Goal: Transaction & Acquisition: Purchase product/service

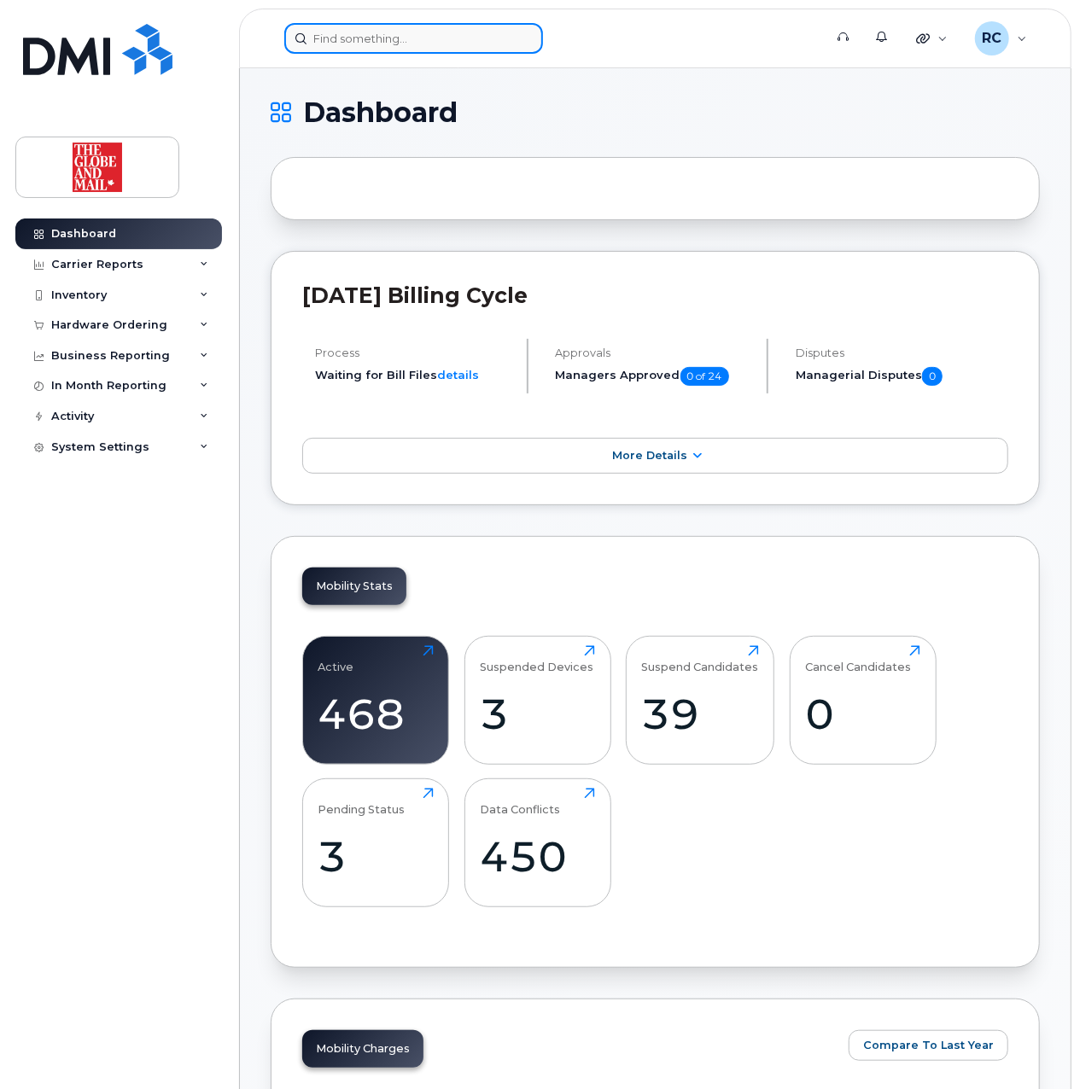
click at [444, 32] on input at bounding box center [413, 38] width 259 height 31
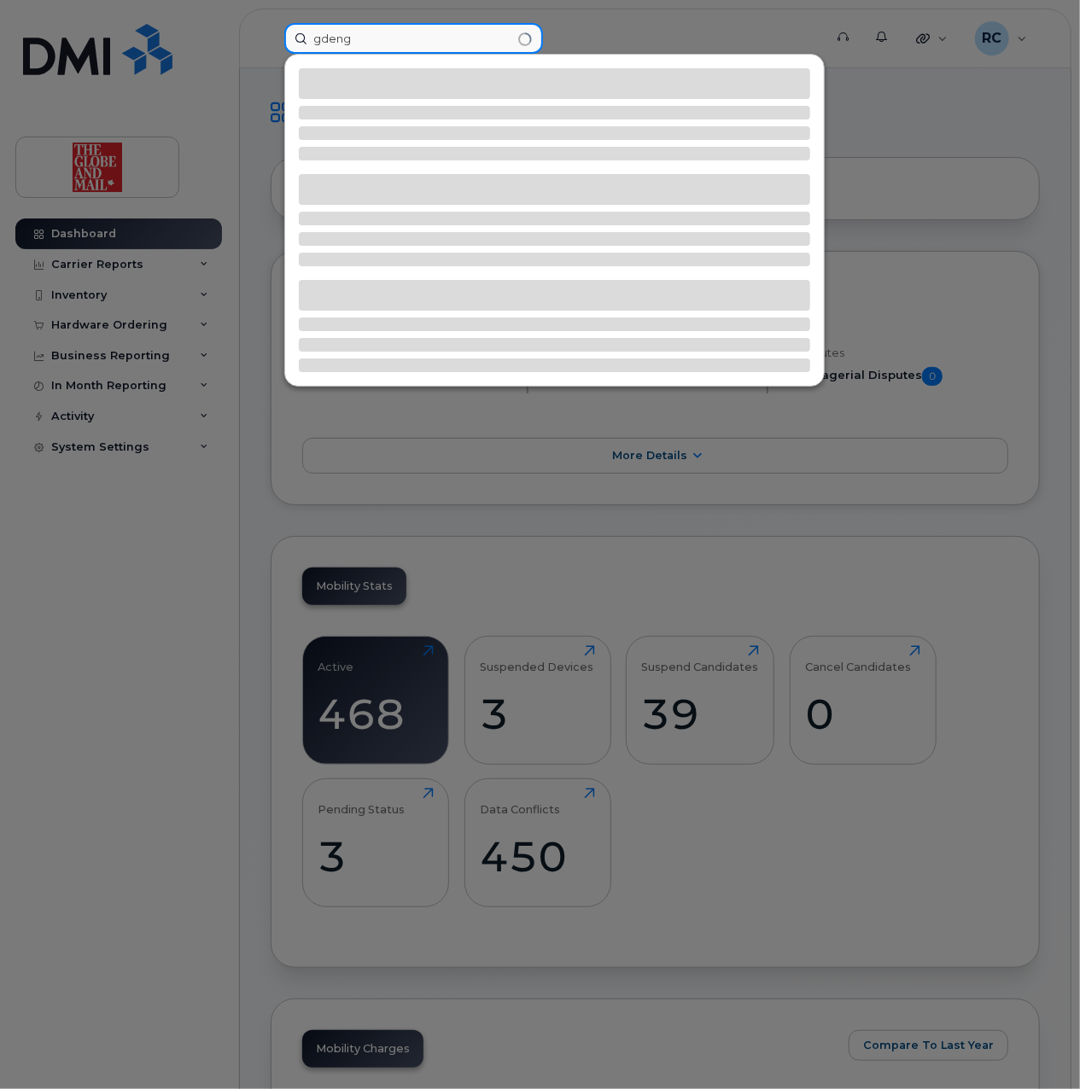
type input "gdeng"
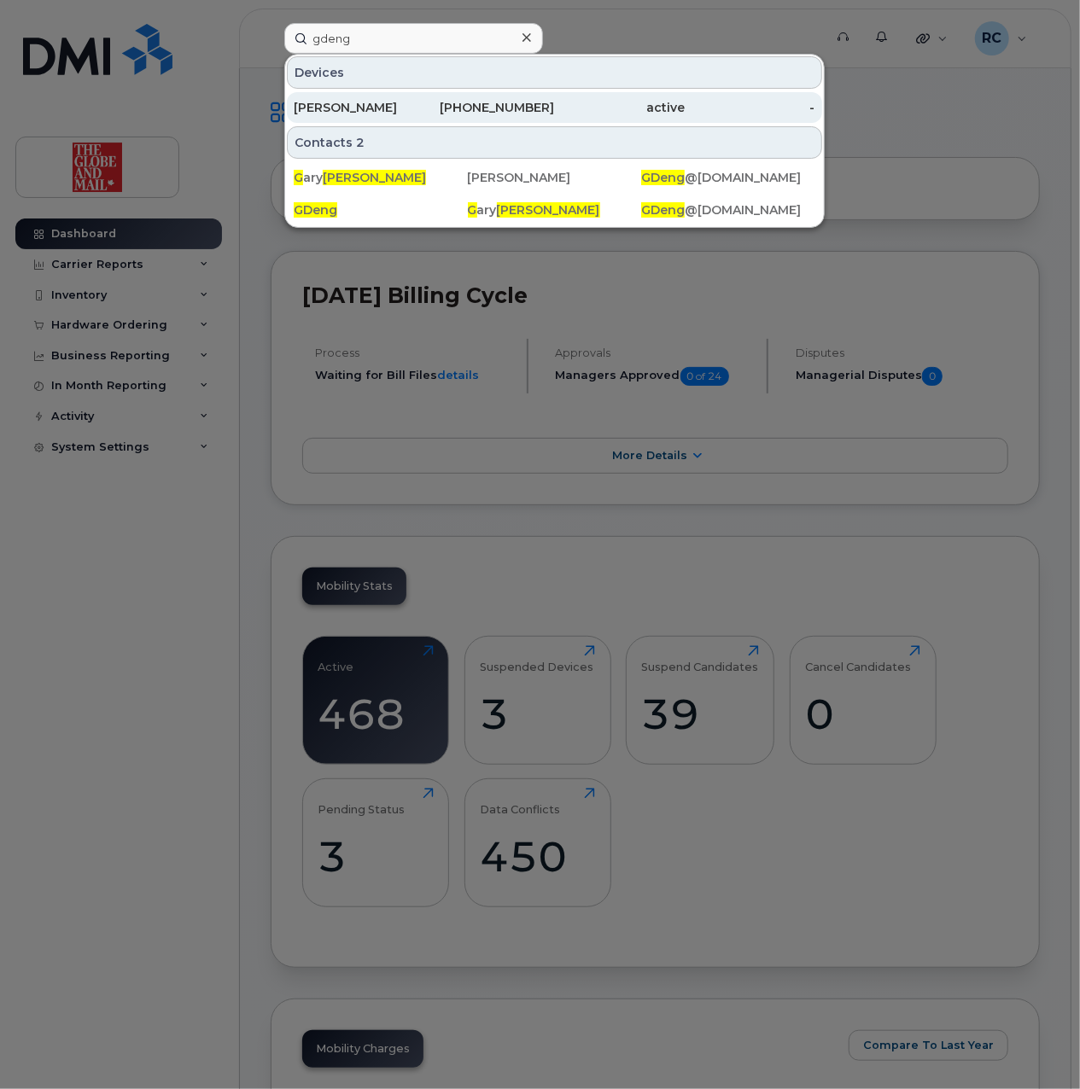
click at [442, 99] on div "647-393-8566" at bounding box center [489, 107] width 131 height 31
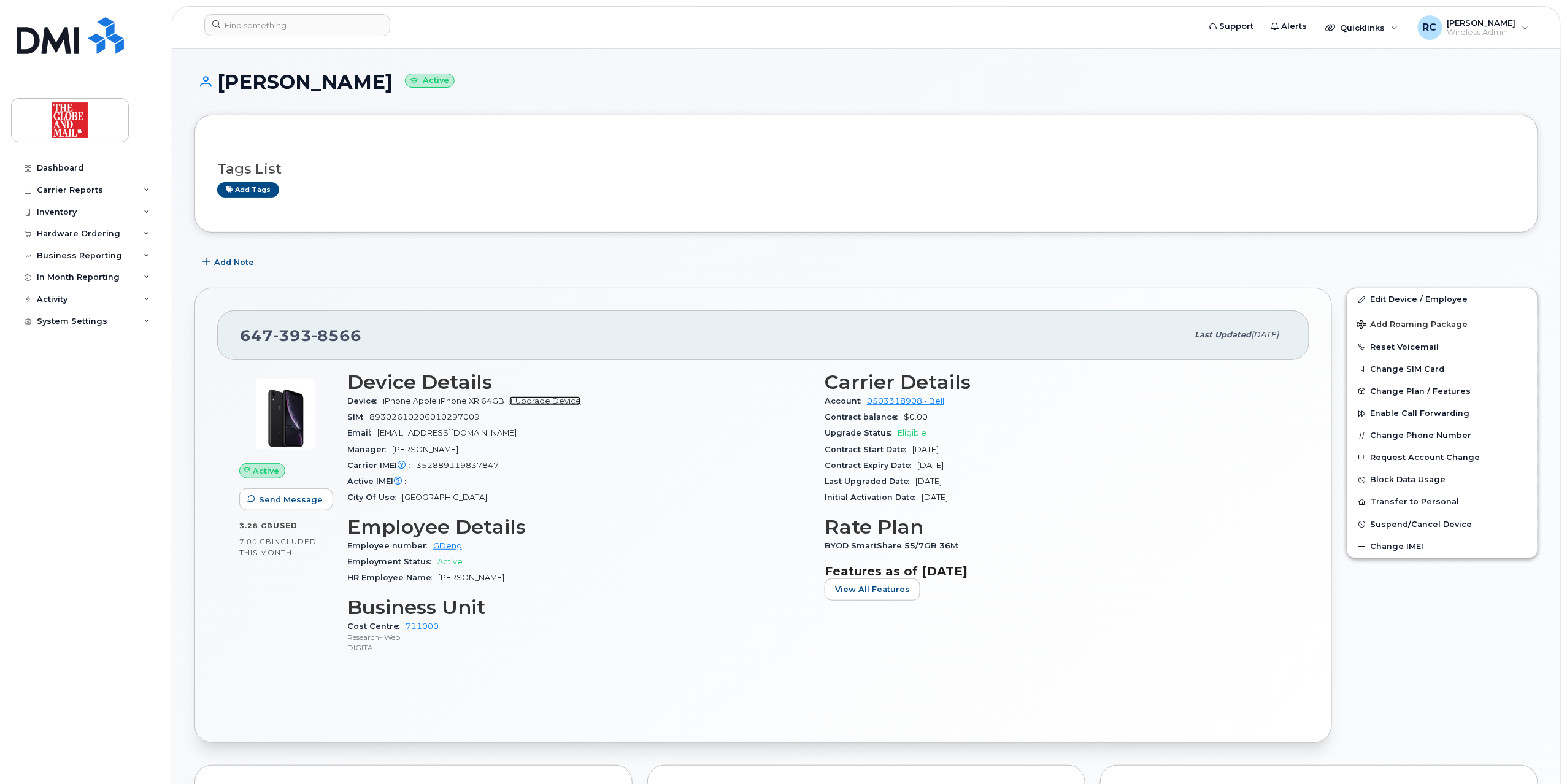
click at [553, 399] on link "+ Upgrade Device" at bounding box center [545, 400] width 72 height 9
drag, startPoint x: 382, startPoint y: 344, endPoint x: 241, endPoint y: 338, distance: 141.1
click at [239, 338] on div "647 393 8566 Last updated Sep 17, 2024" at bounding box center [763, 335] width 1092 height 49
copy span "647 393 8566"
click at [563, 400] on link "+ Upgrade Device" at bounding box center [545, 400] width 72 height 9
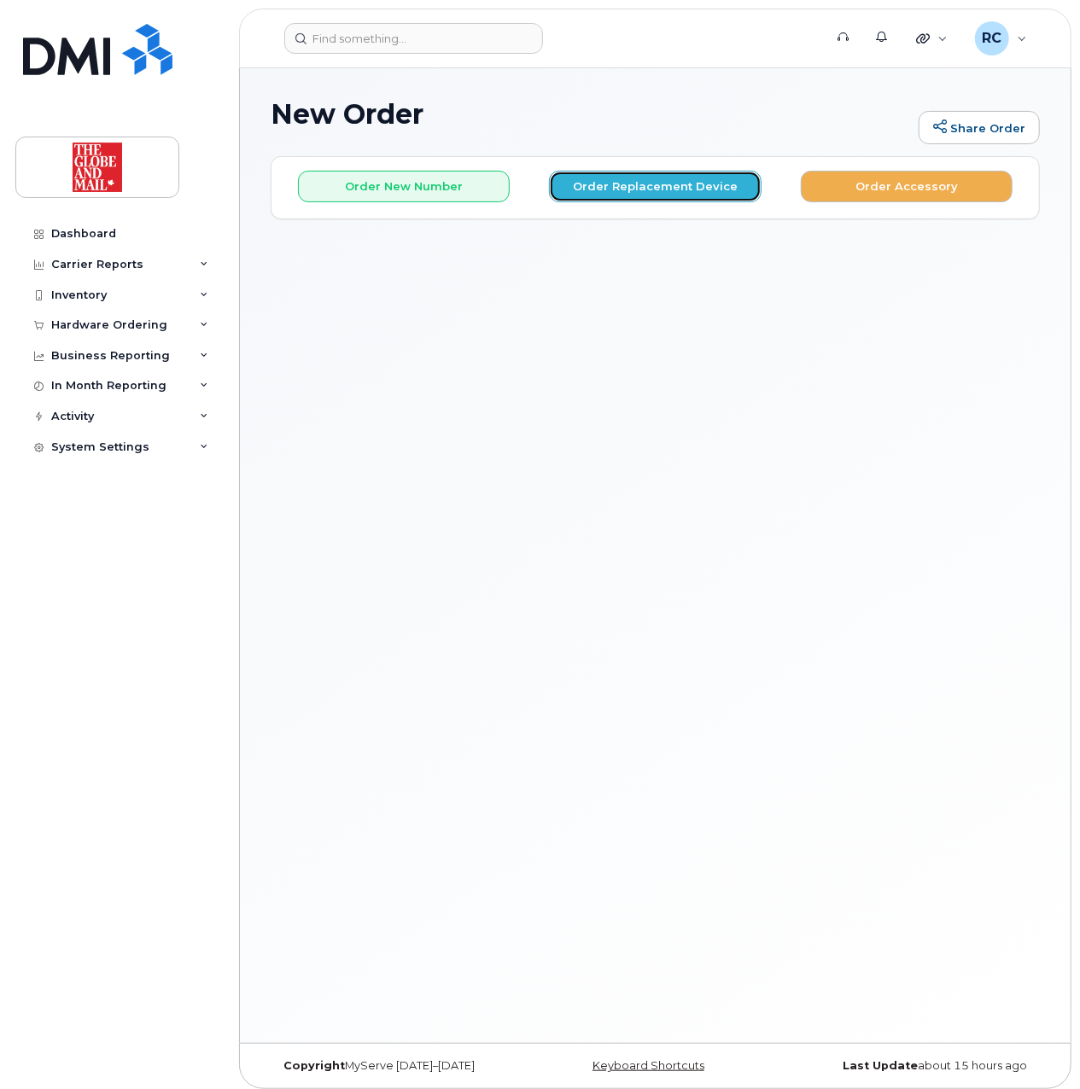
click at [667, 189] on button "Order Replacement Device" at bounding box center [655, 187] width 212 height 32
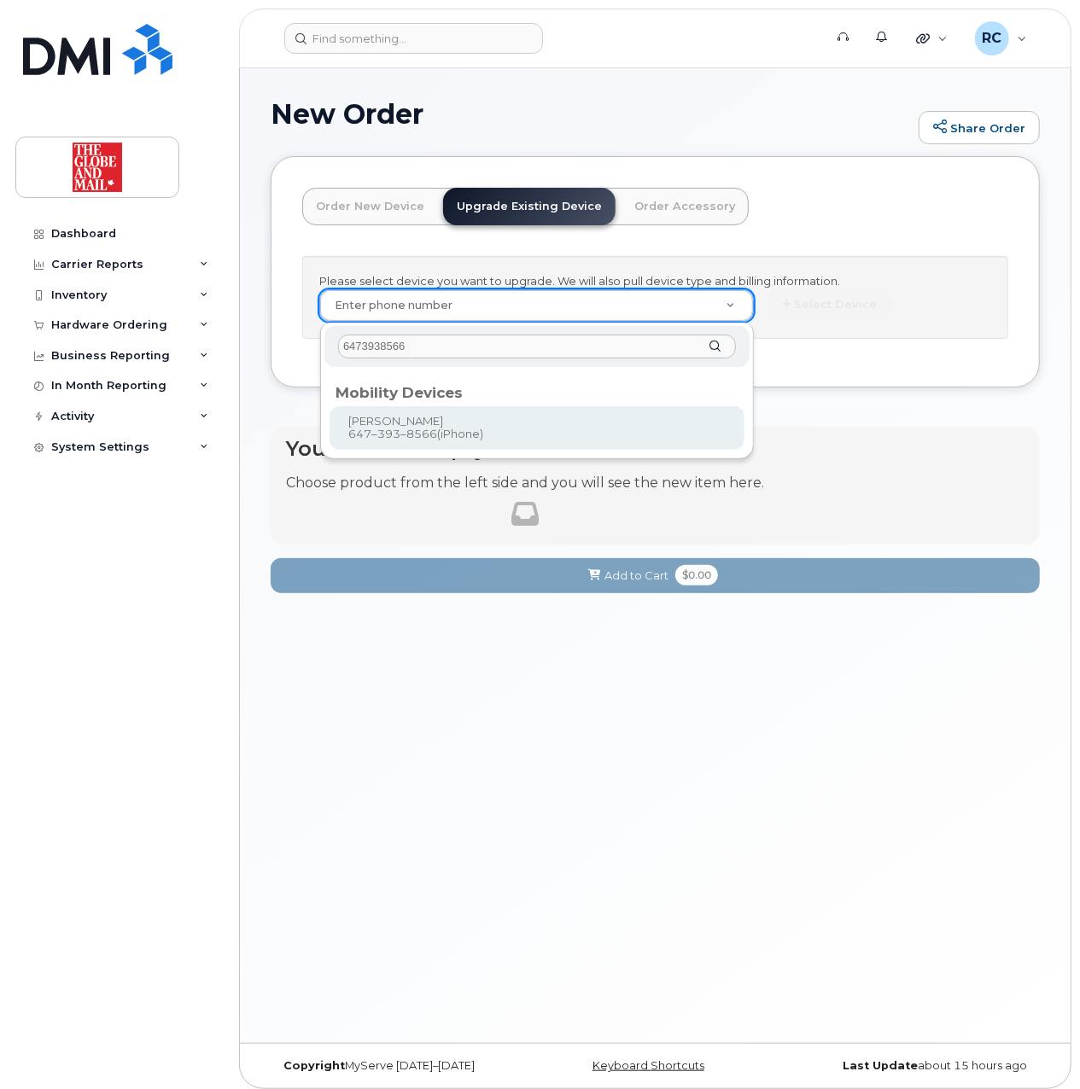
type input "6473938566"
type input "244097"
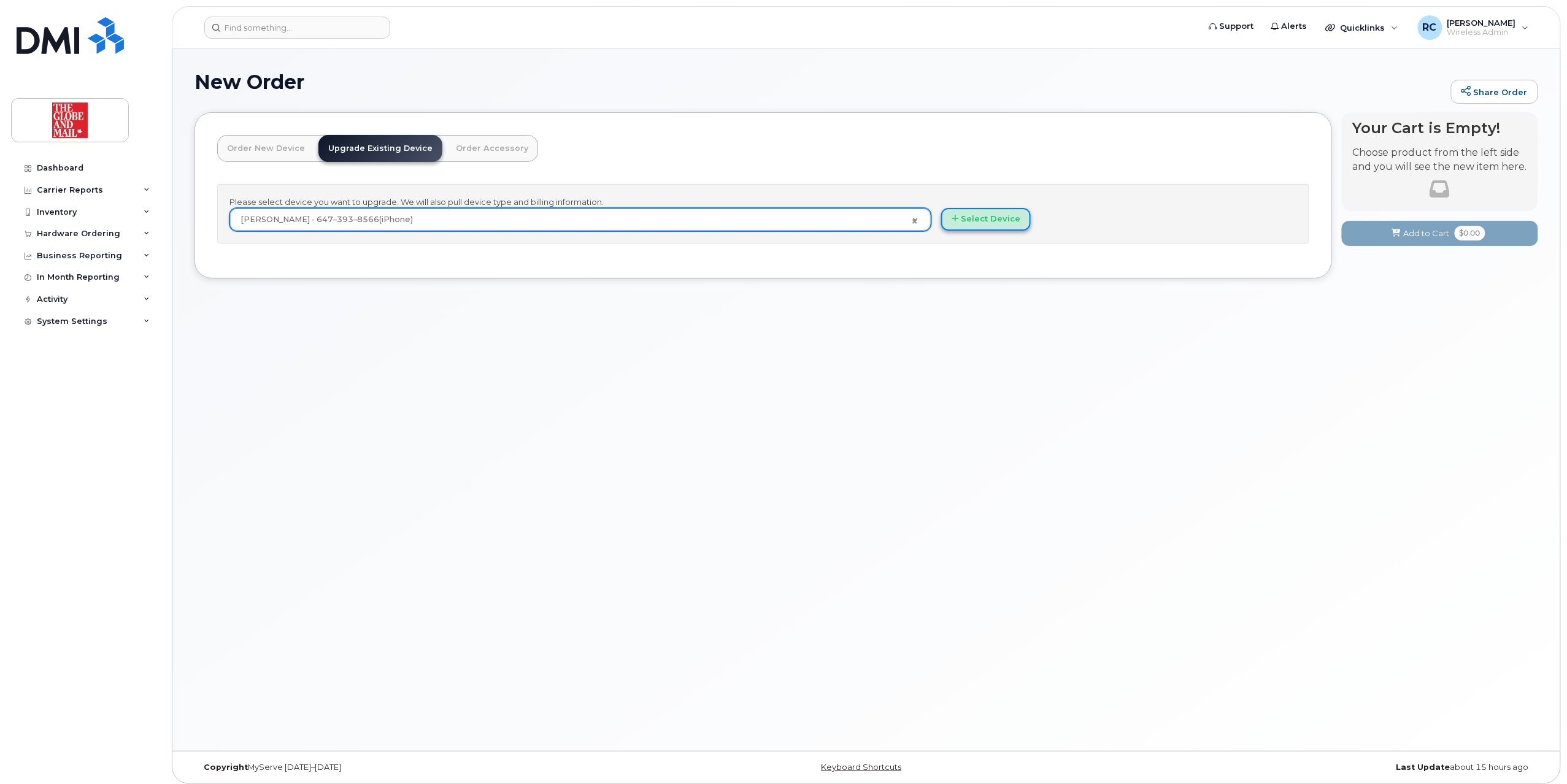
click at [776, 216] on button "Select Device" at bounding box center [985, 219] width 90 height 23
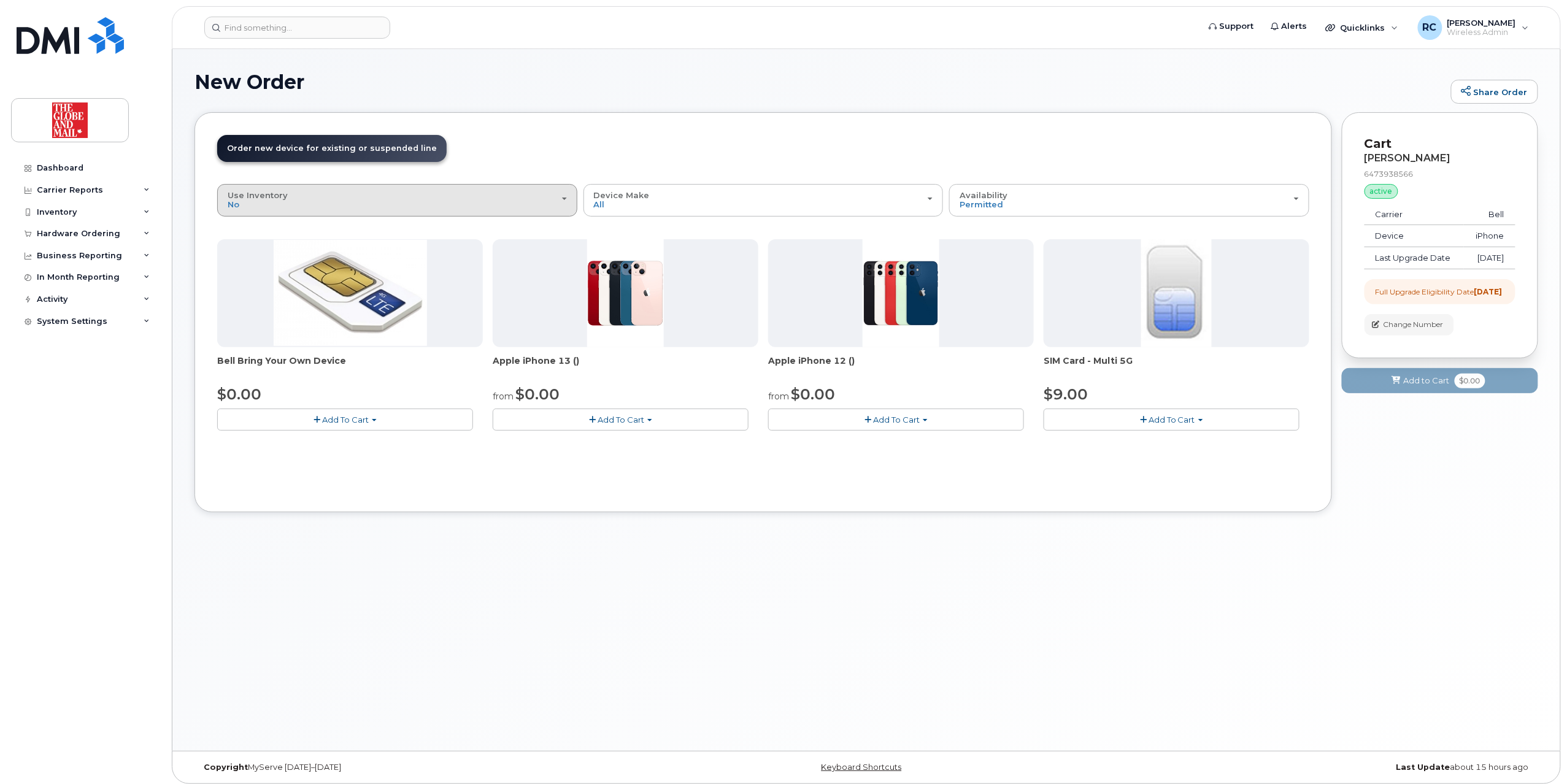
click at [460, 201] on div "Use Inventory No" at bounding box center [398, 200] width 339 height 19
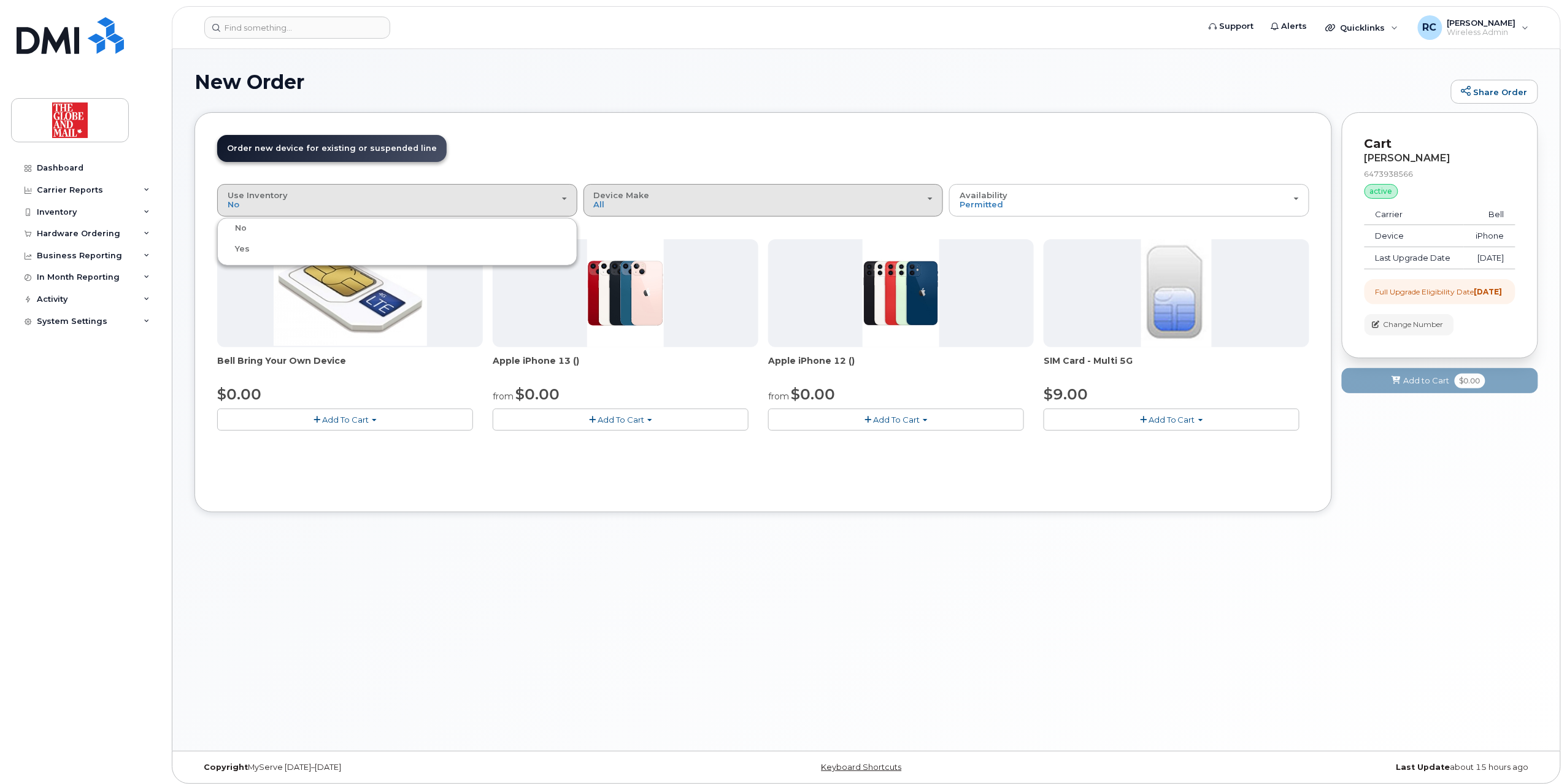
click at [707, 198] on button "Device Make All Cell Phone iPhone" at bounding box center [763, 200] width 360 height 32
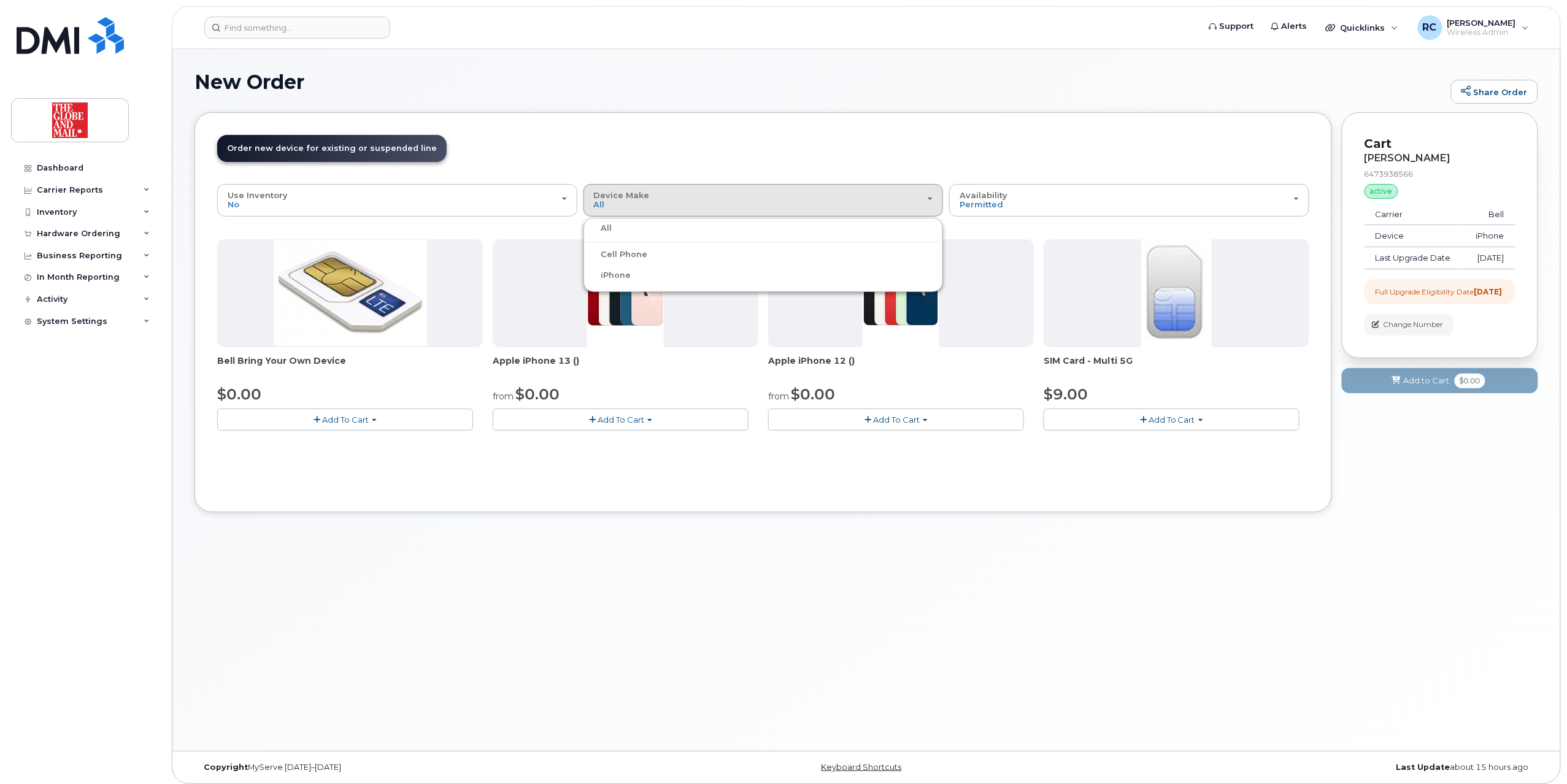
click at [632, 280] on div "iPhone" at bounding box center [763, 275] width 354 height 14
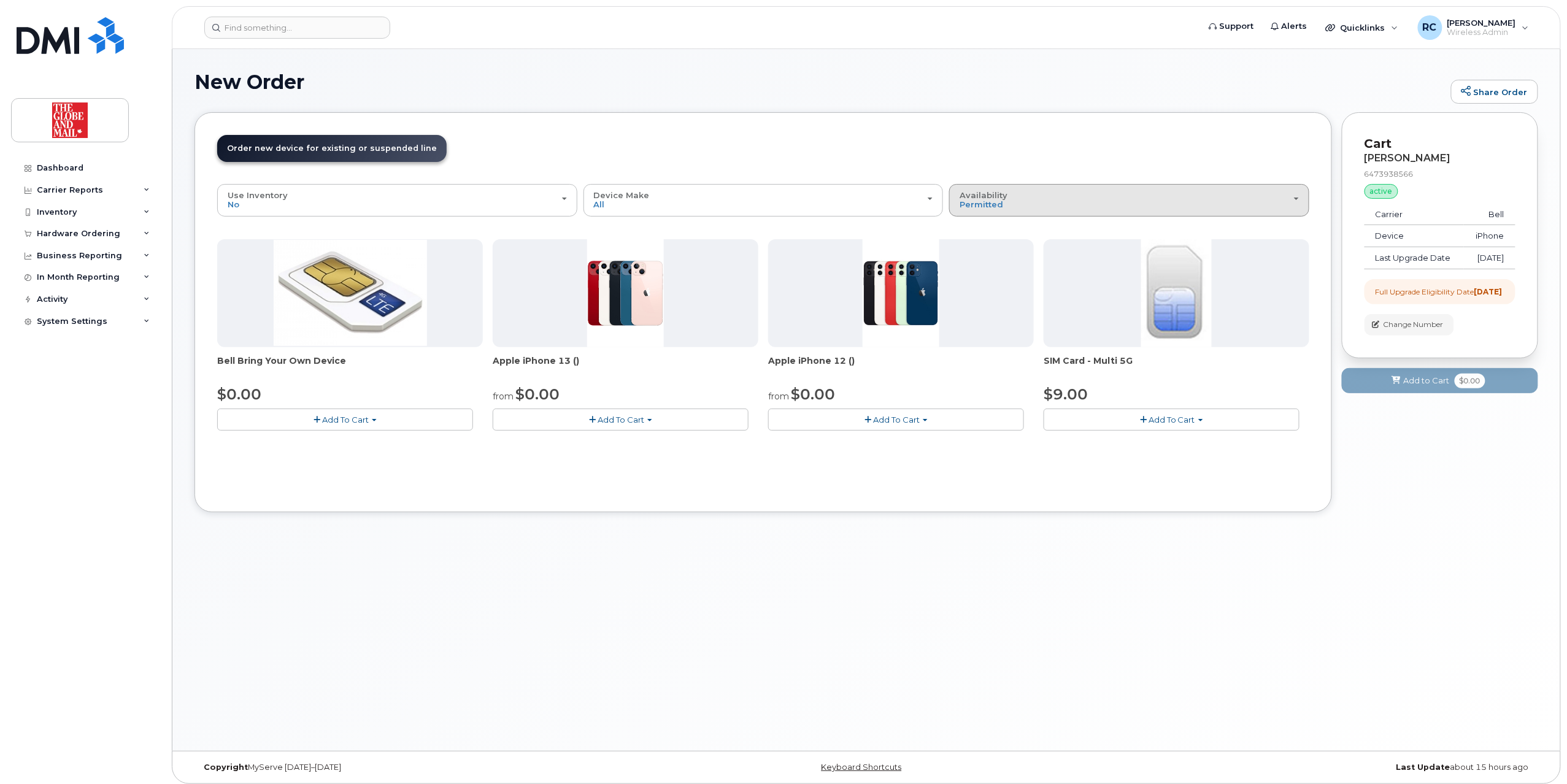
click at [776, 203] on div "Availability Permitted All" at bounding box center [1129, 200] width 339 height 19
click at [776, 232] on label "Permitted" at bounding box center [981, 228] width 58 height 14
click at [0, 0] on input "Permitted" at bounding box center [0, 0] width 0 height 0
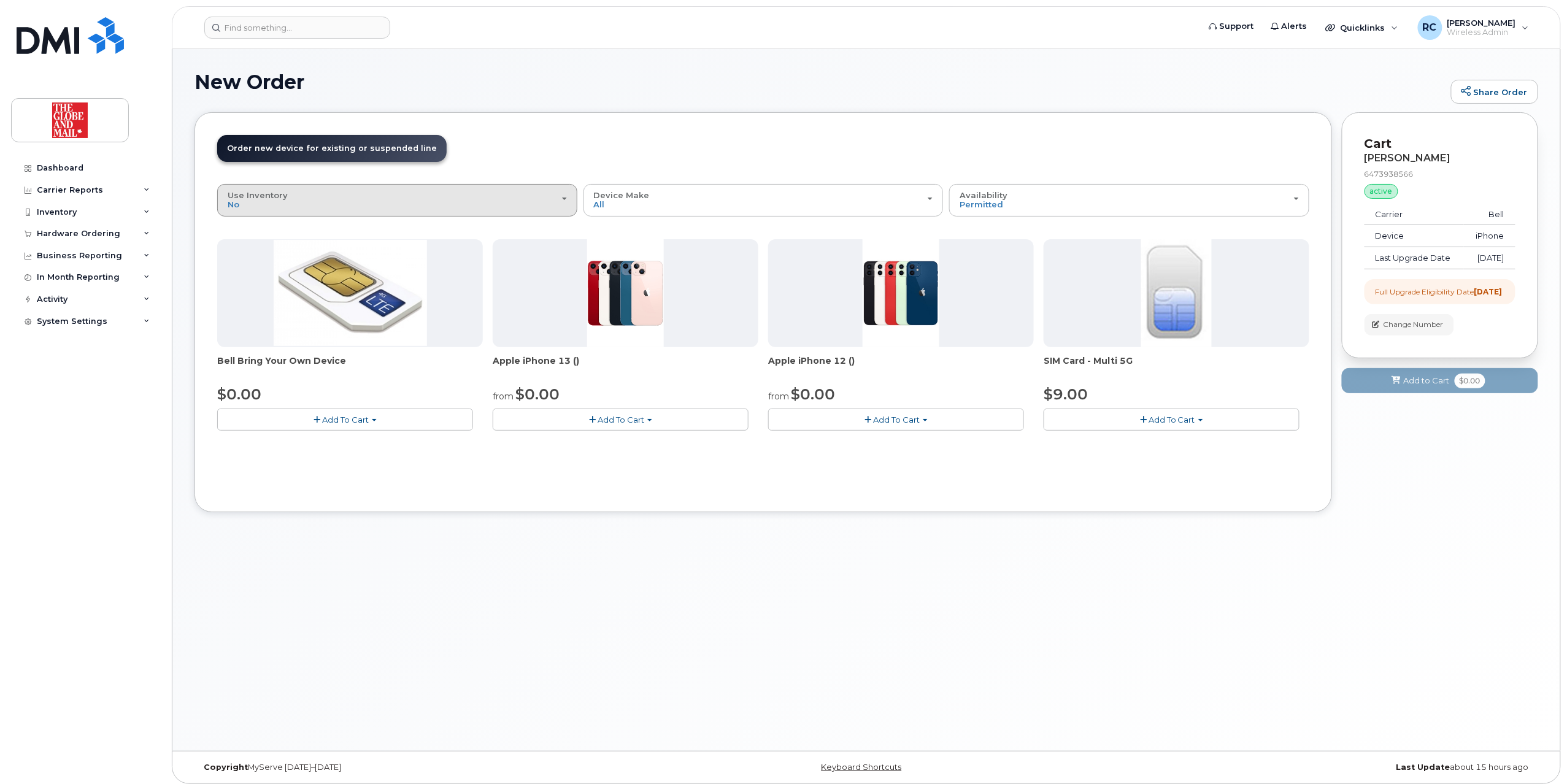
click at [484, 195] on div "Use Inventory No" at bounding box center [398, 200] width 339 height 19
click at [254, 249] on div "Yes" at bounding box center [397, 249] width 354 height 14
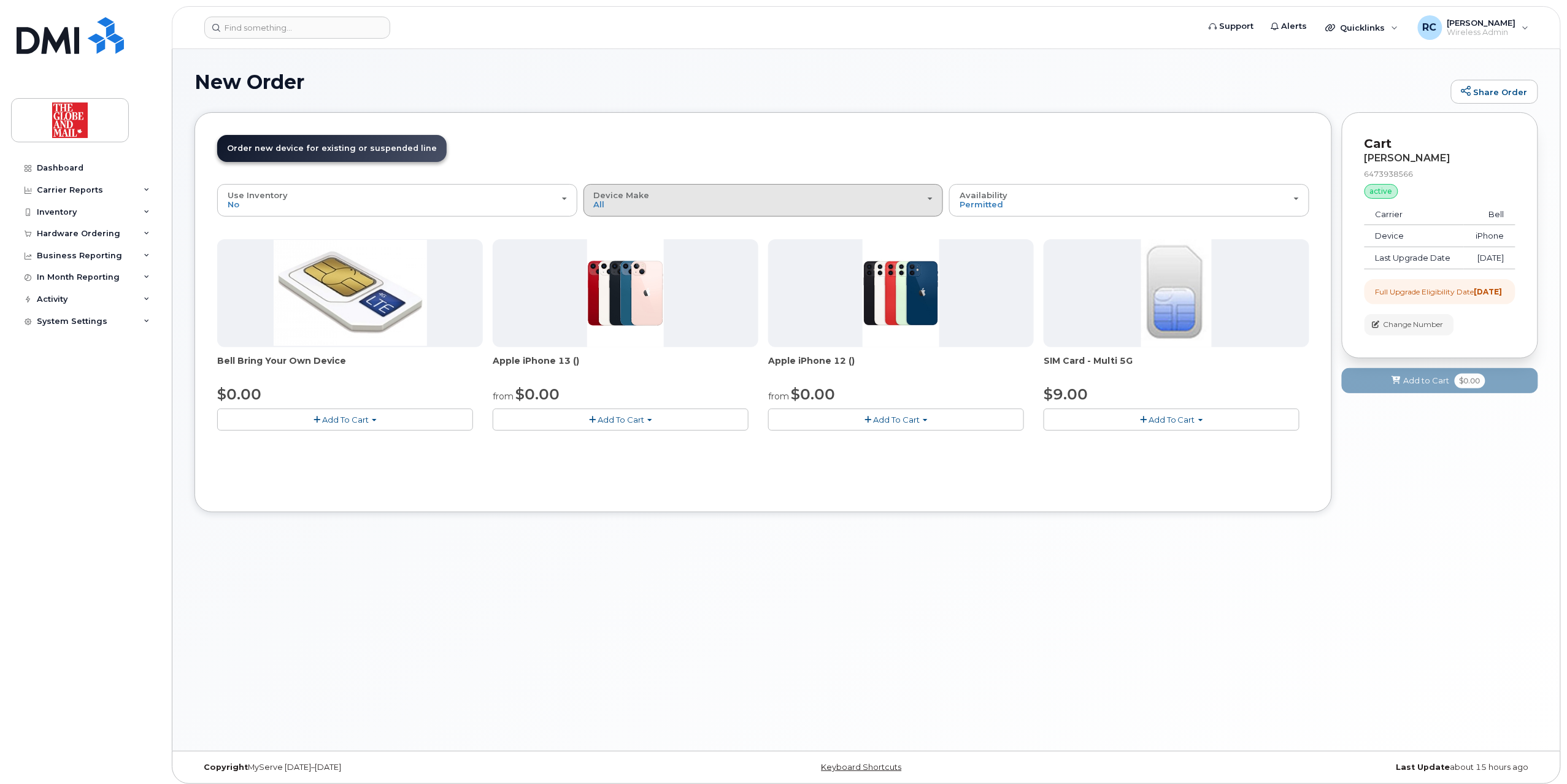
click at [776, 216] on button "Device Make All Cell Phone iPhone" at bounding box center [763, 200] width 360 height 32
click at [617, 278] on label "iPhone" at bounding box center [609, 275] width 45 height 14
click at [0, 0] on input "iPhone" at bounding box center [0, 0] width 0 height 0
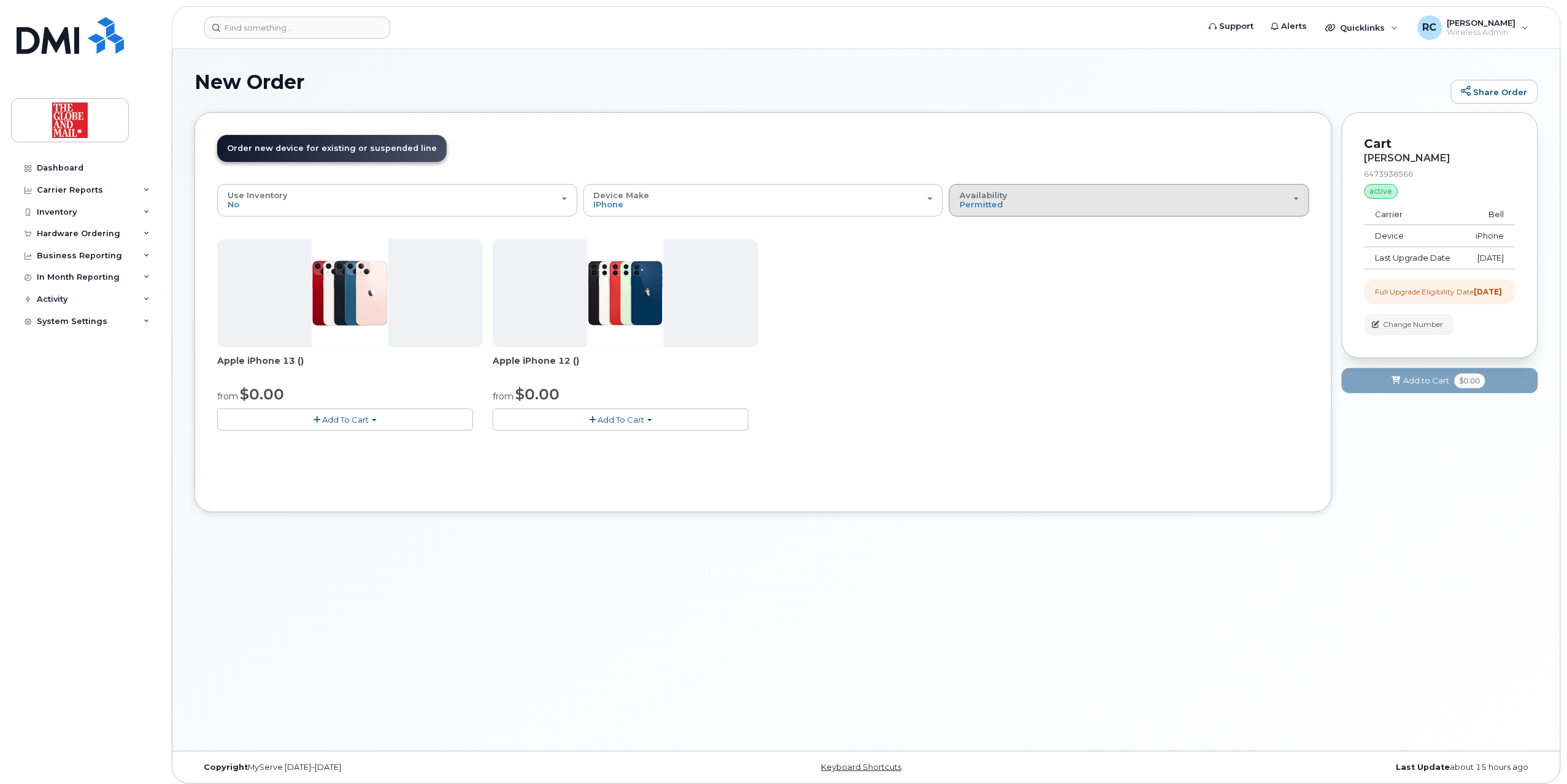
drag, startPoint x: 1024, startPoint y: 201, endPoint x: 1031, endPoint y: 203, distance: 7.3
click at [776, 201] on div "Availability Permitted All" at bounding box center [1129, 200] width 339 height 19
click at [776, 256] on div "All" at bounding box center [1129, 249] width 354 height 14
drag, startPoint x: 992, startPoint y: 201, endPoint x: 992, endPoint y: 213, distance: 12.0
click at [776, 201] on span "Permitted" at bounding box center [981, 204] width 44 height 10
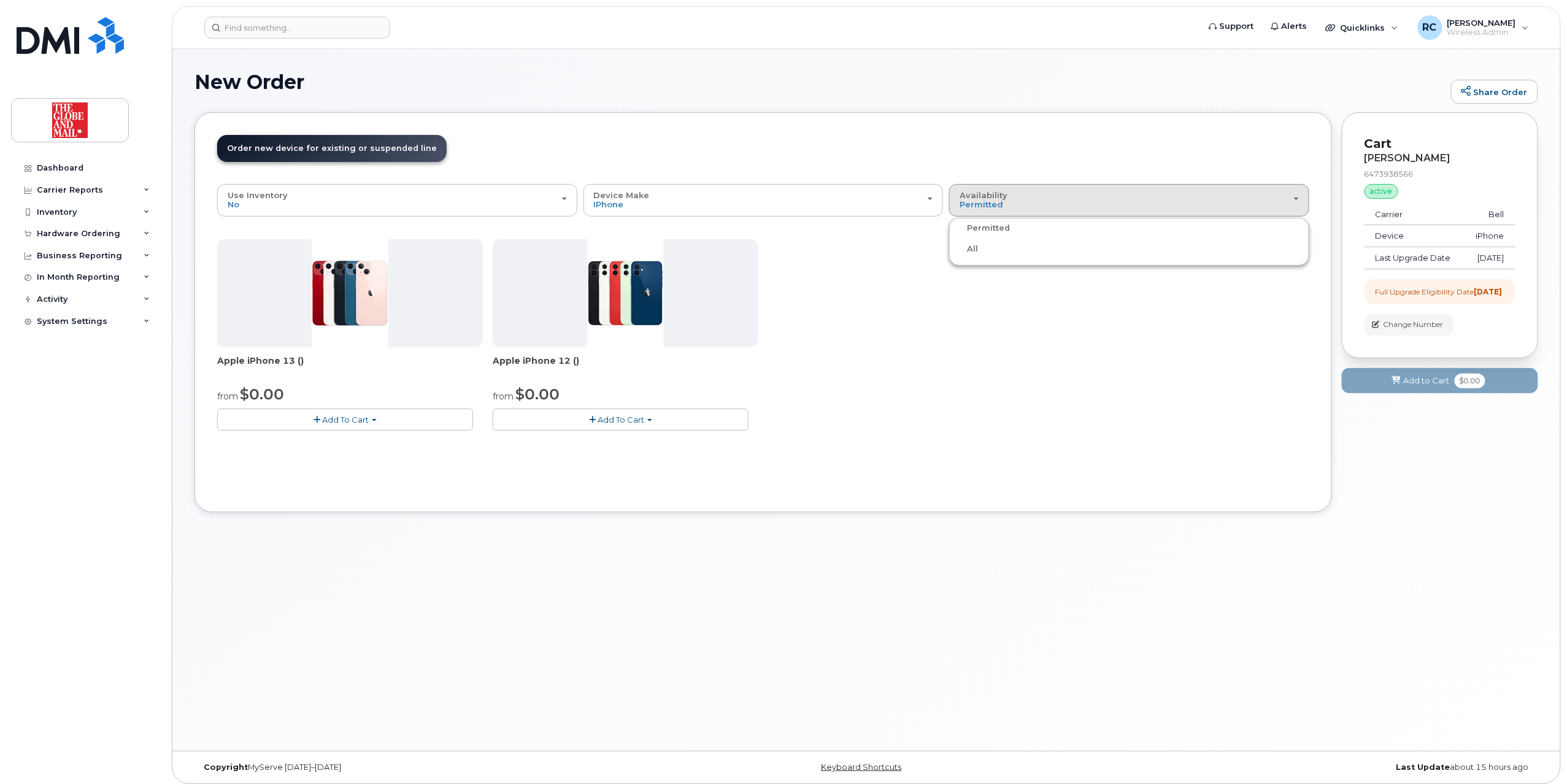
click at [776, 250] on label "All" at bounding box center [965, 249] width 26 height 14
click at [0, 0] on input "All" at bounding box center [0, 0] width 0 height 0
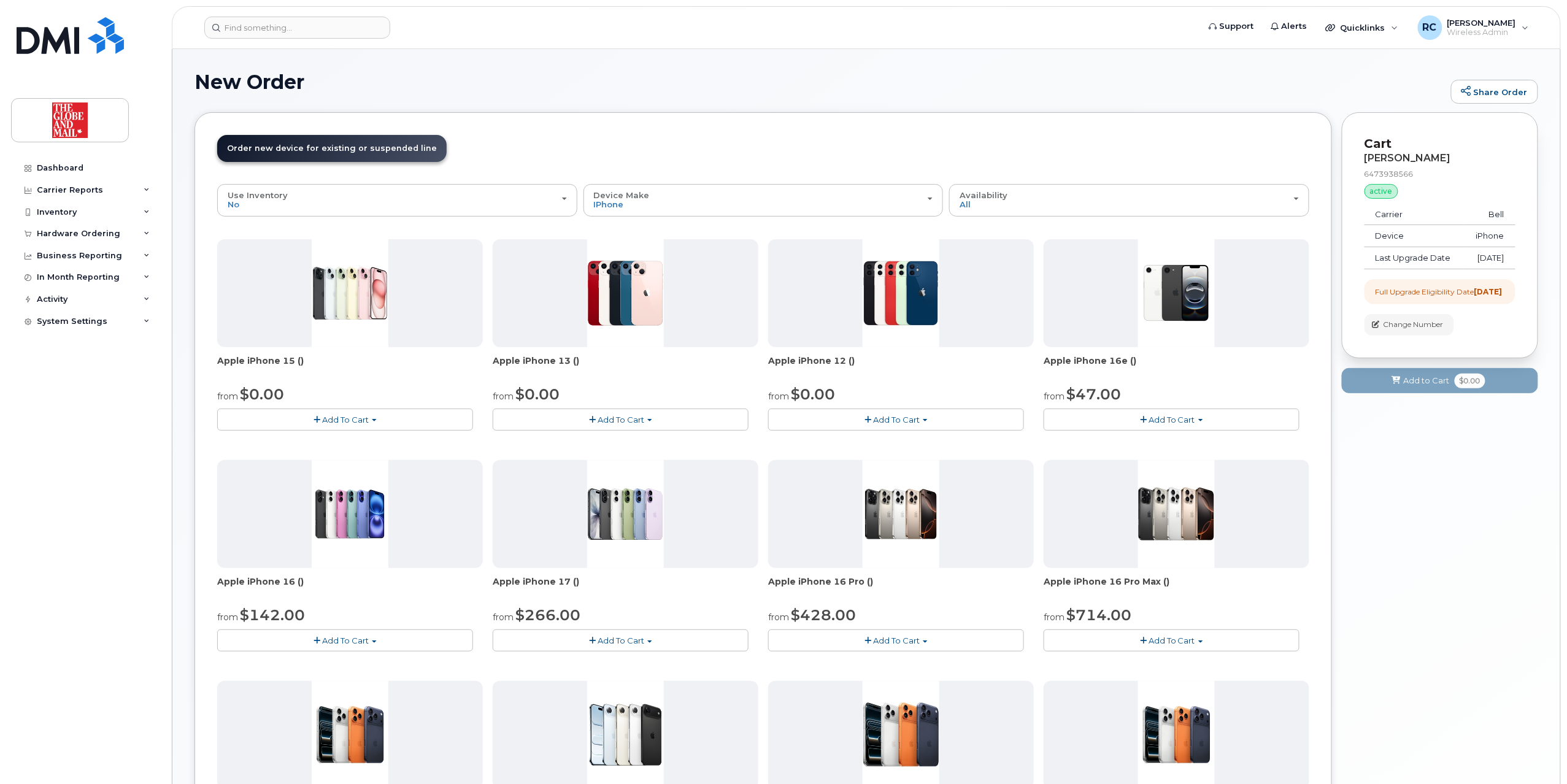
drag, startPoint x: 330, startPoint y: 420, endPoint x: 344, endPoint y: 420, distance: 14.0
click at [344, 420] on span "Add To Cart" at bounding box center [345, 420] width 47 height 10
click at [290, 444] on link "$0.00 - 3 year term - voice & data plan (128GB)" at bounding box center [352, 442] width 265 height 15
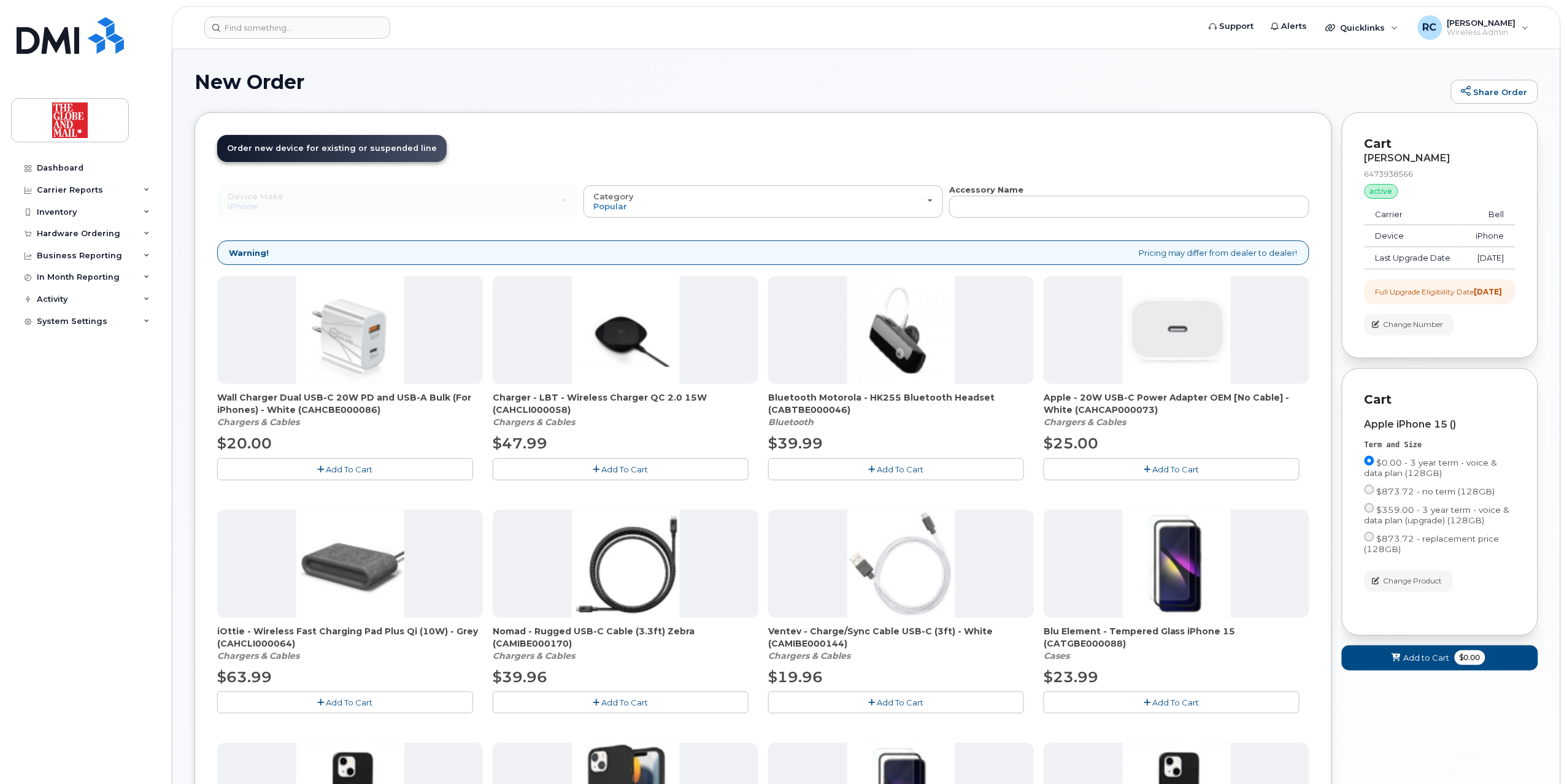
click at [776, 471] on button "Add To Cart" at bounding box center [1172, 469] width 256 height 22
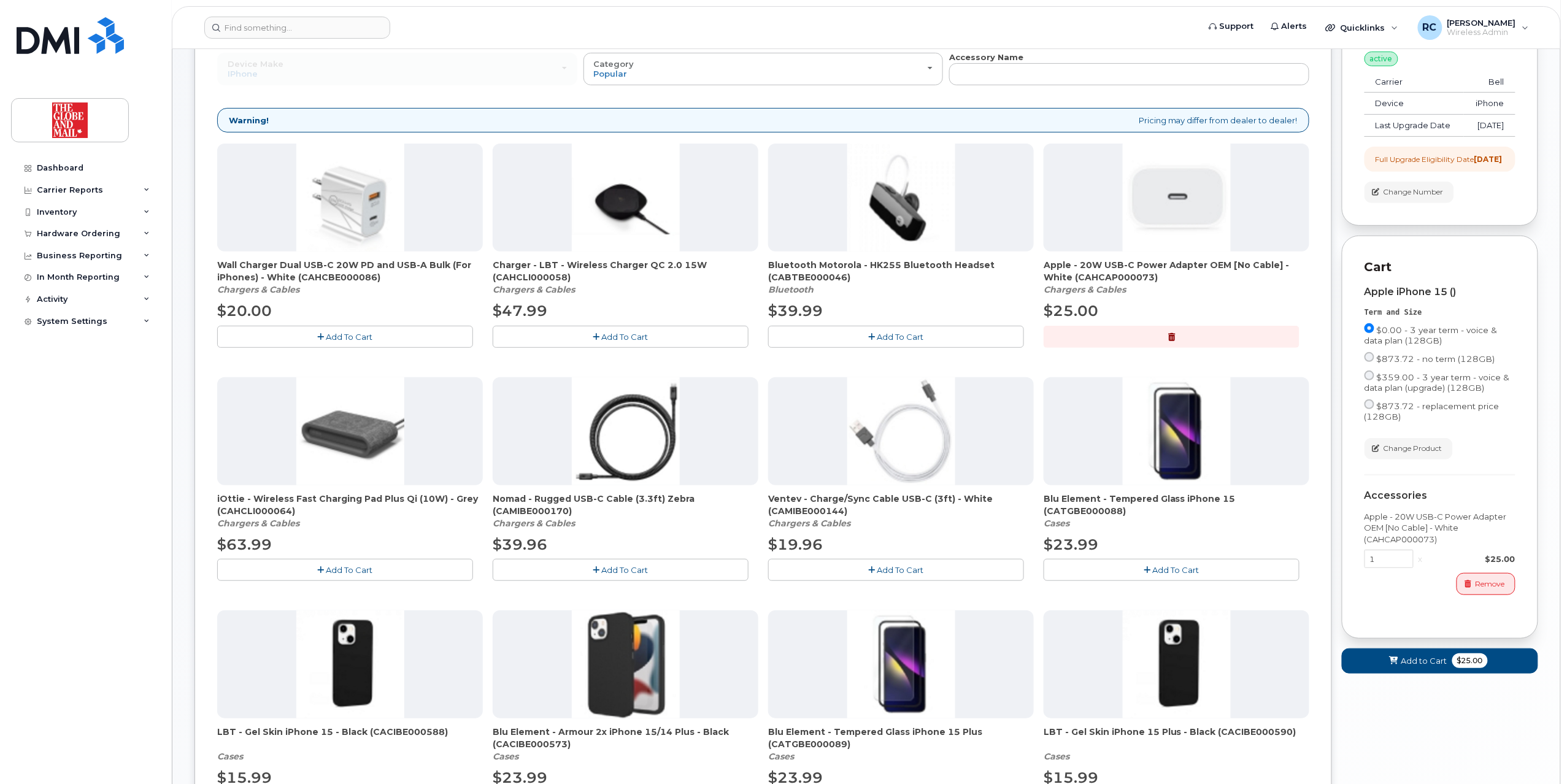
scroll to position [172, 0]
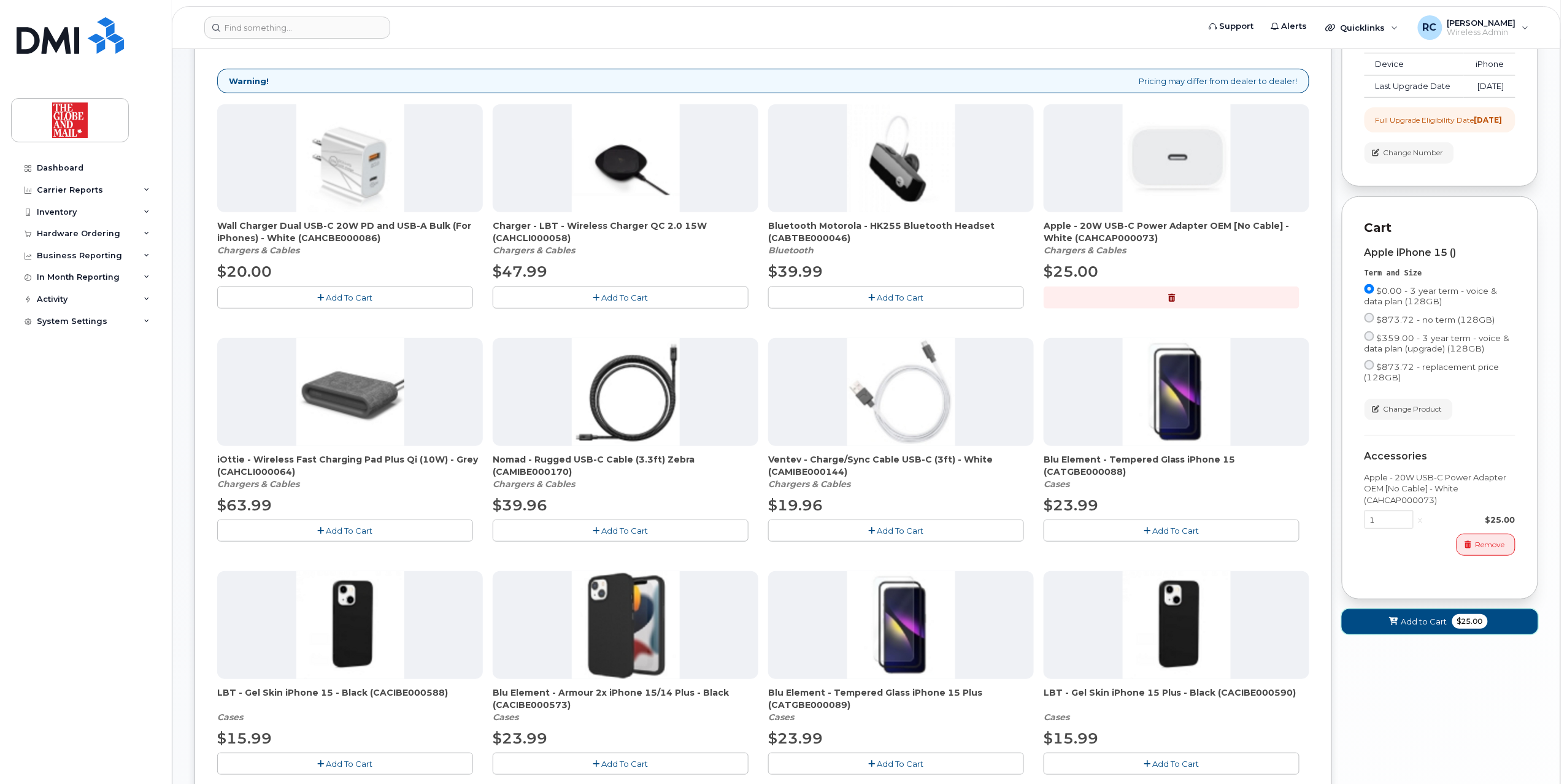
click at [776, 627] on span "Add to Cart" at bounding box center [1424, 622] width 46 height 11
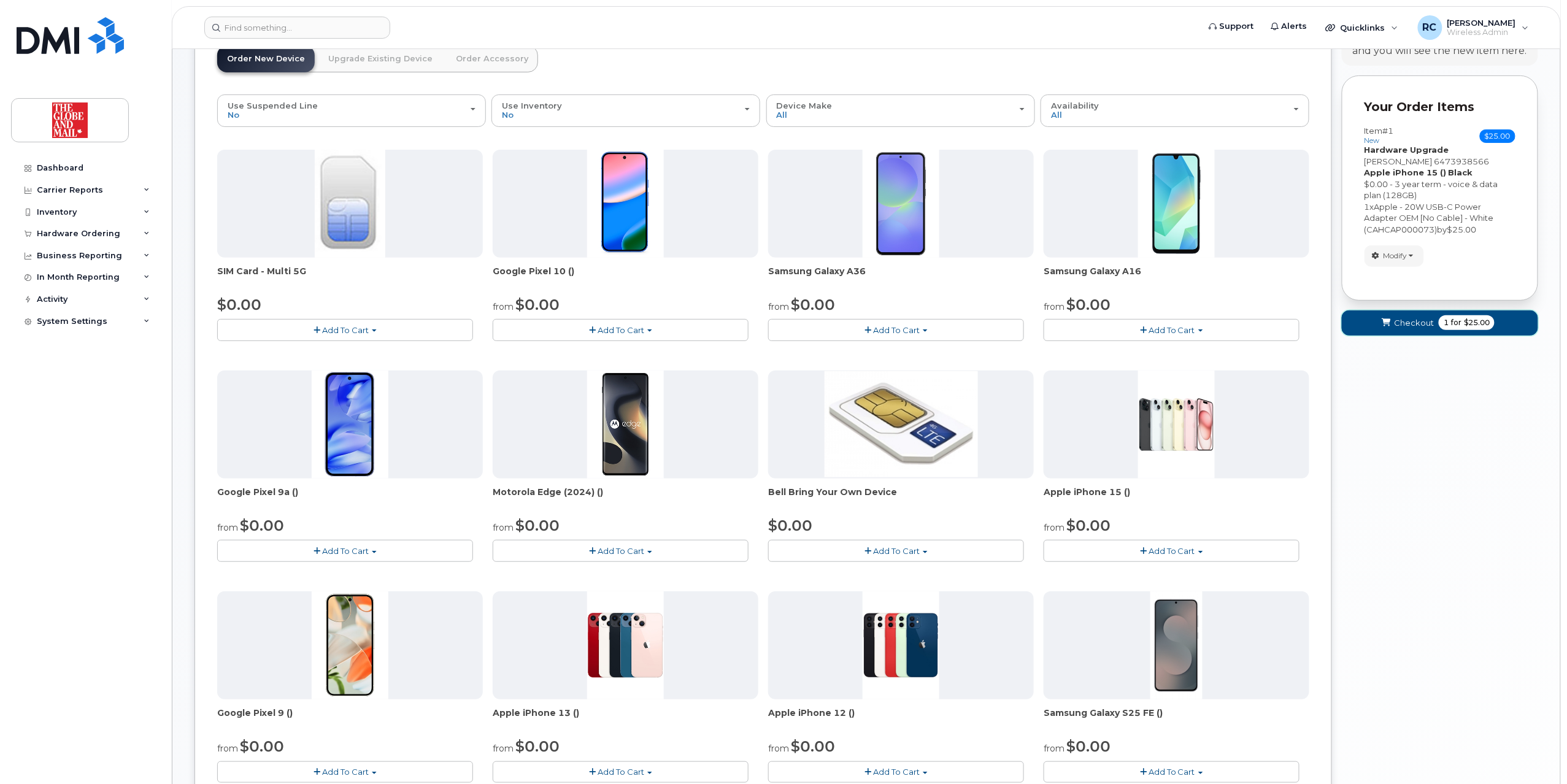
click at [776, 317] on span "Checkout" at bounding box center [1413, 323] width 40 height 11
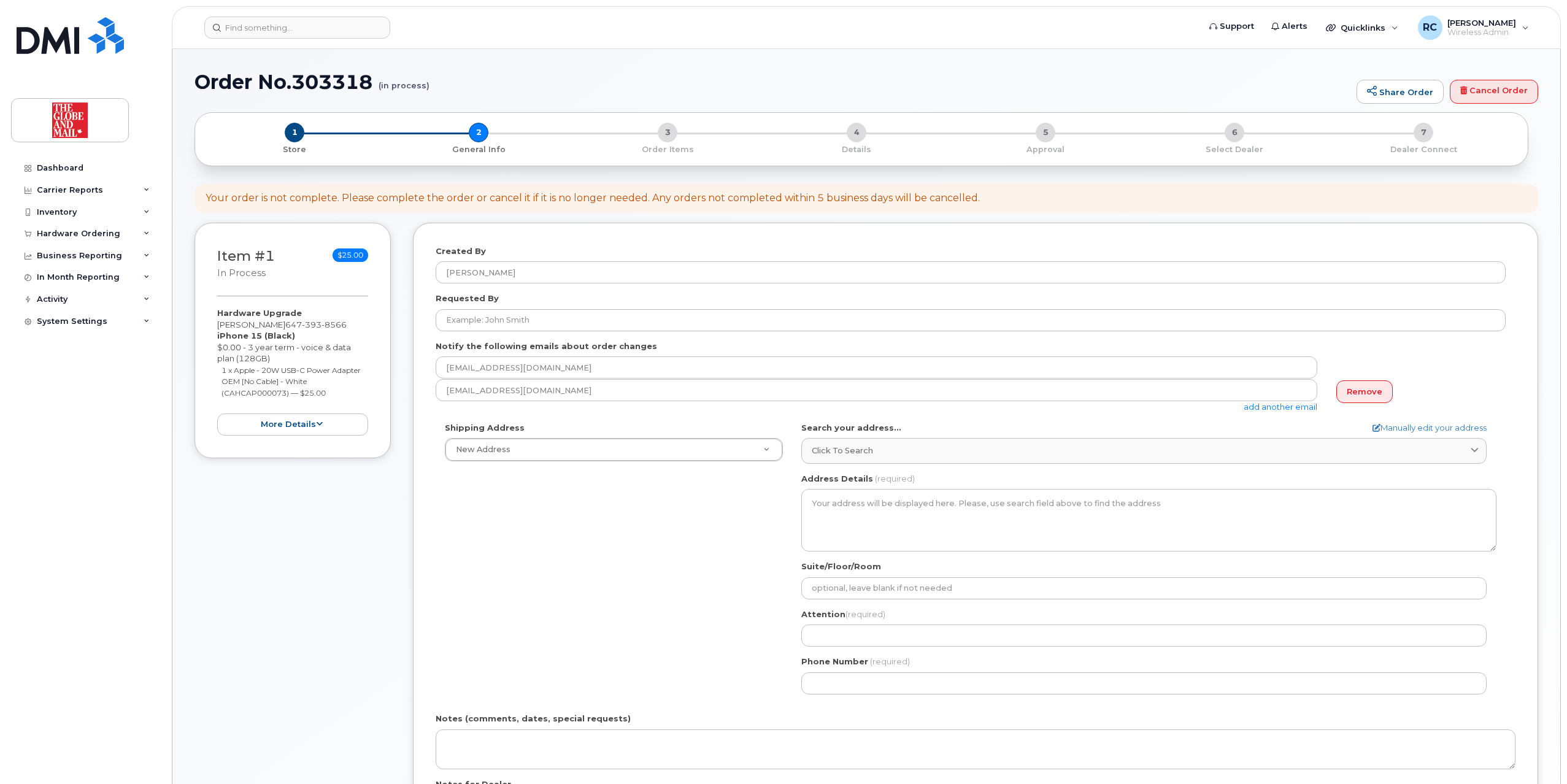
select select
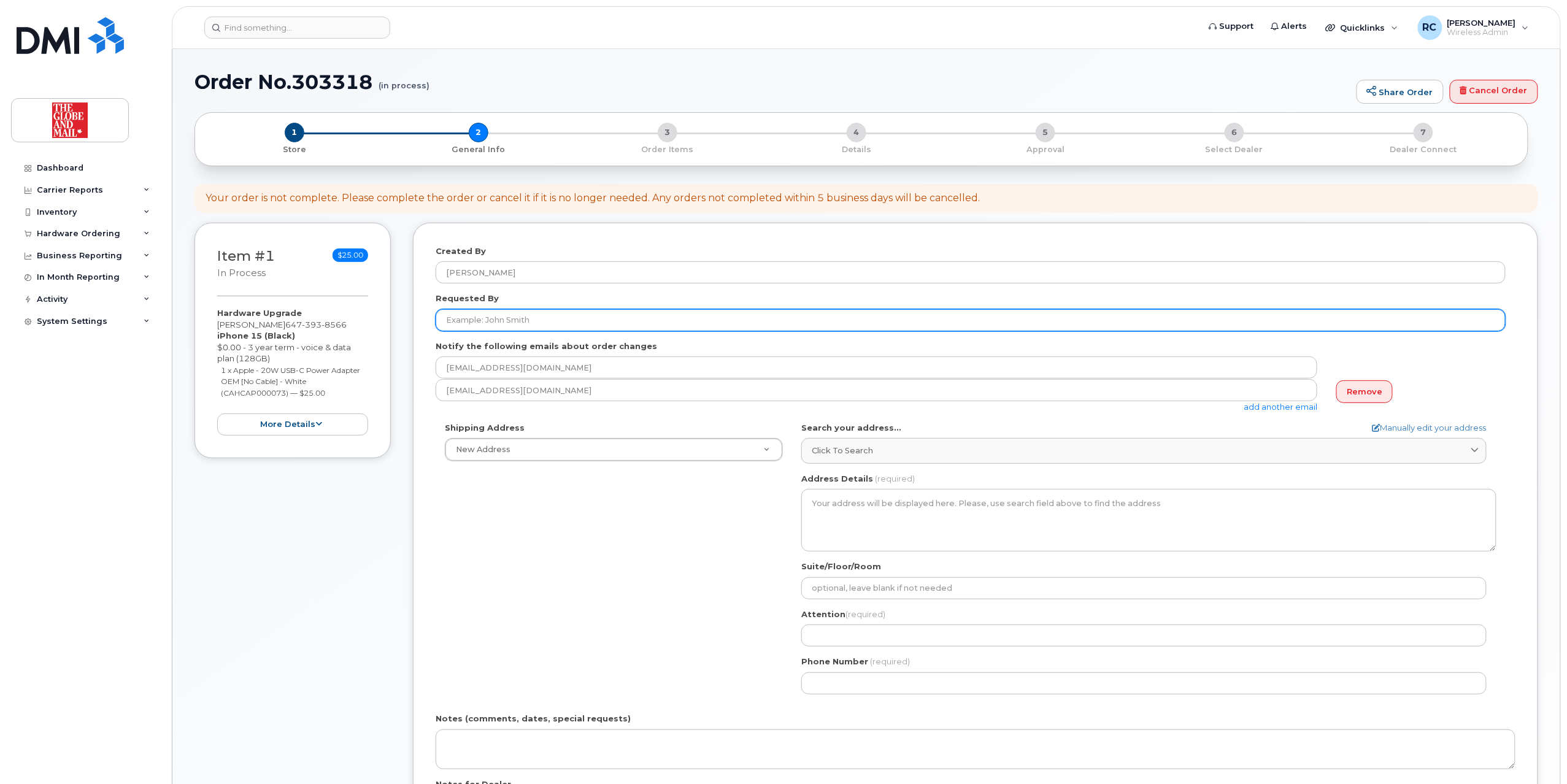
click at [551, 324] on input "Requested By" at bounding box center [970, 320] width 1070 height 22
type input "[PERSON_NAME]"
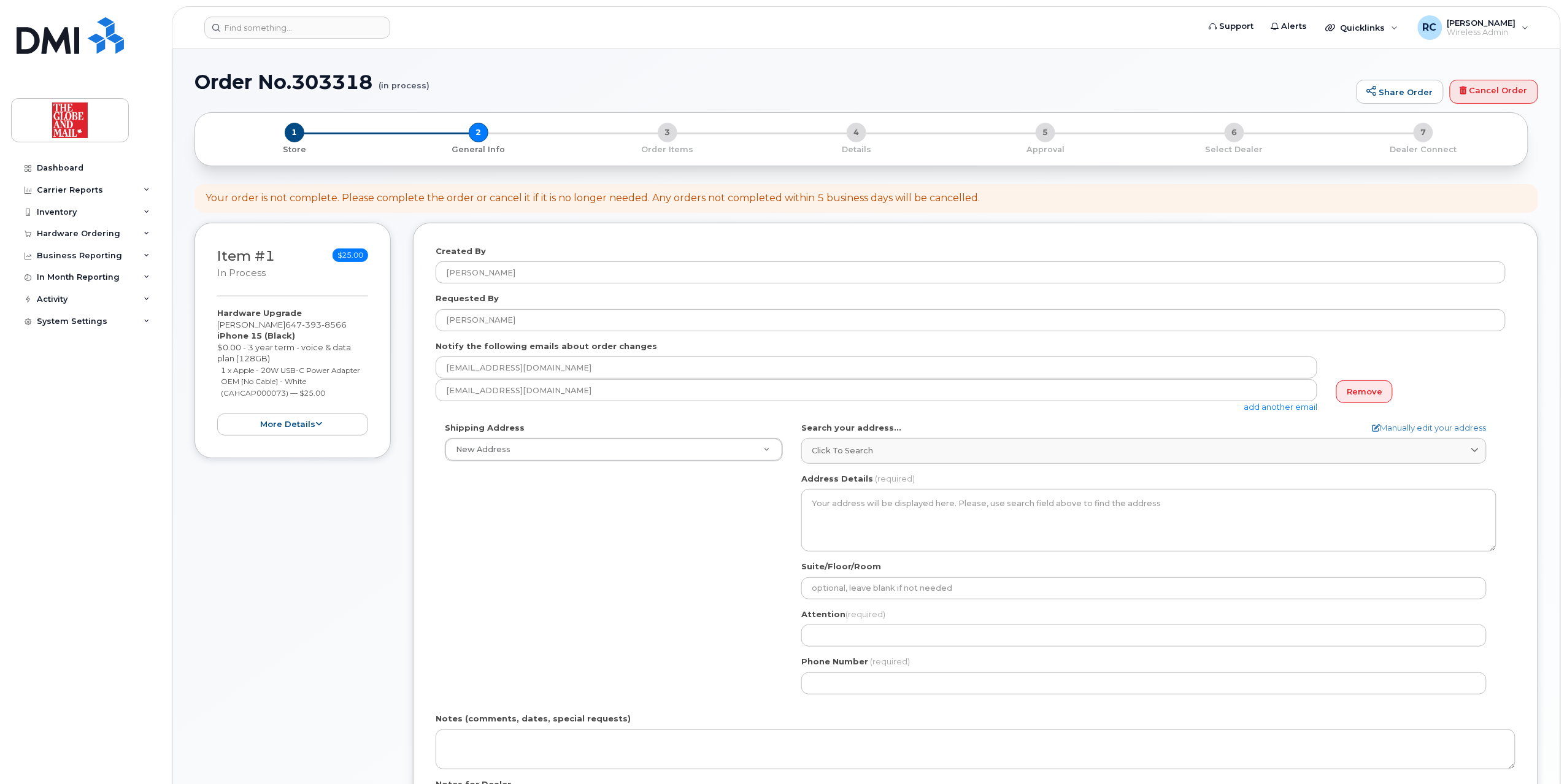
click at [670, 588] on div "Shipping Address New Address New Address Calgary Bureau Ottawa Bureau Toronto T…" at bounding box center [970, 563] width 1070 height 282
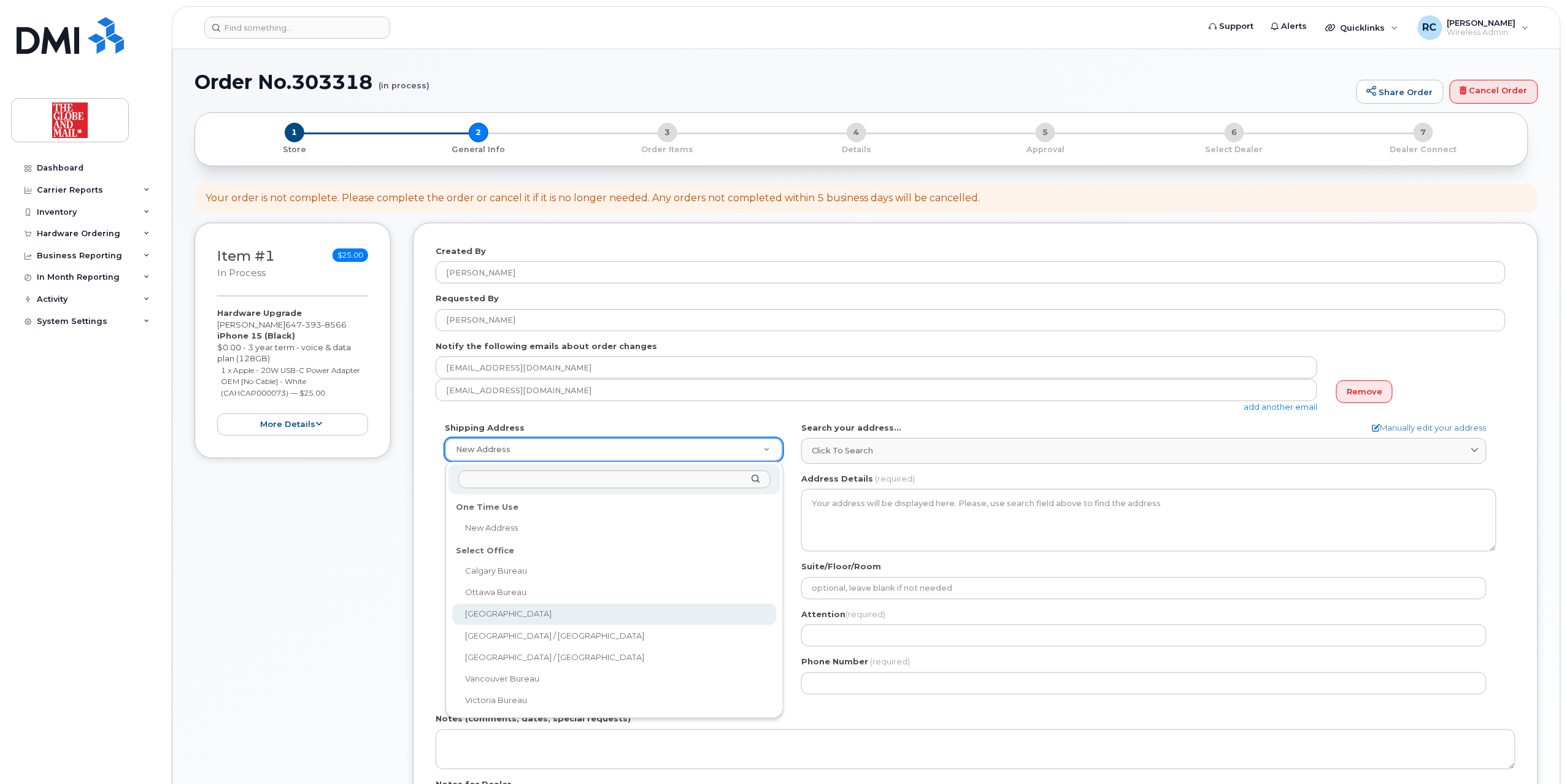
select select
type textarea "351 King St E. Toronto Ontario M5A 1L1"
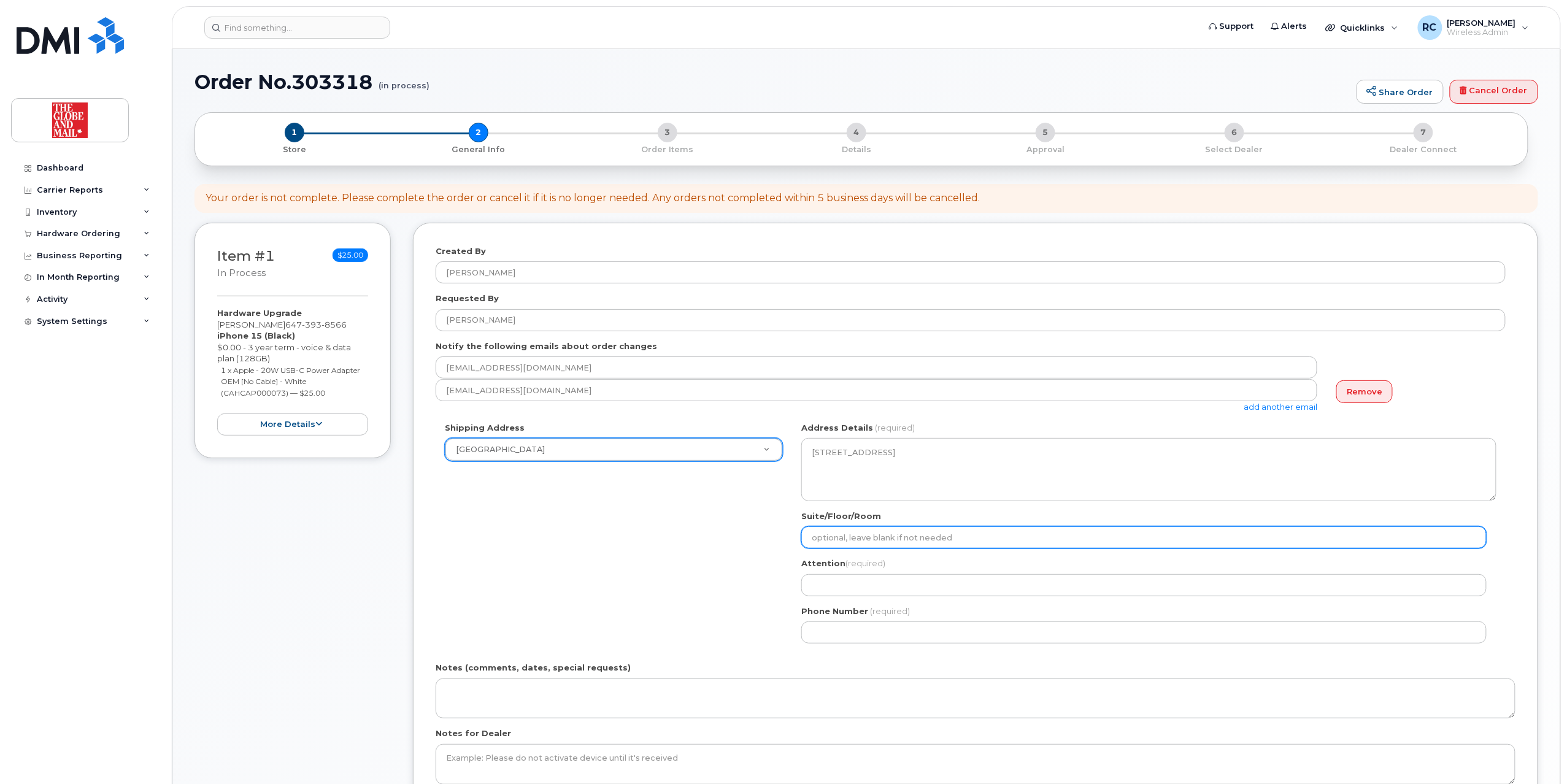
click at [951, 545] on input "Suite/Floor/Room" at bounding box center [1144, 537] width 685 height 22
type input "16th floor"
select select
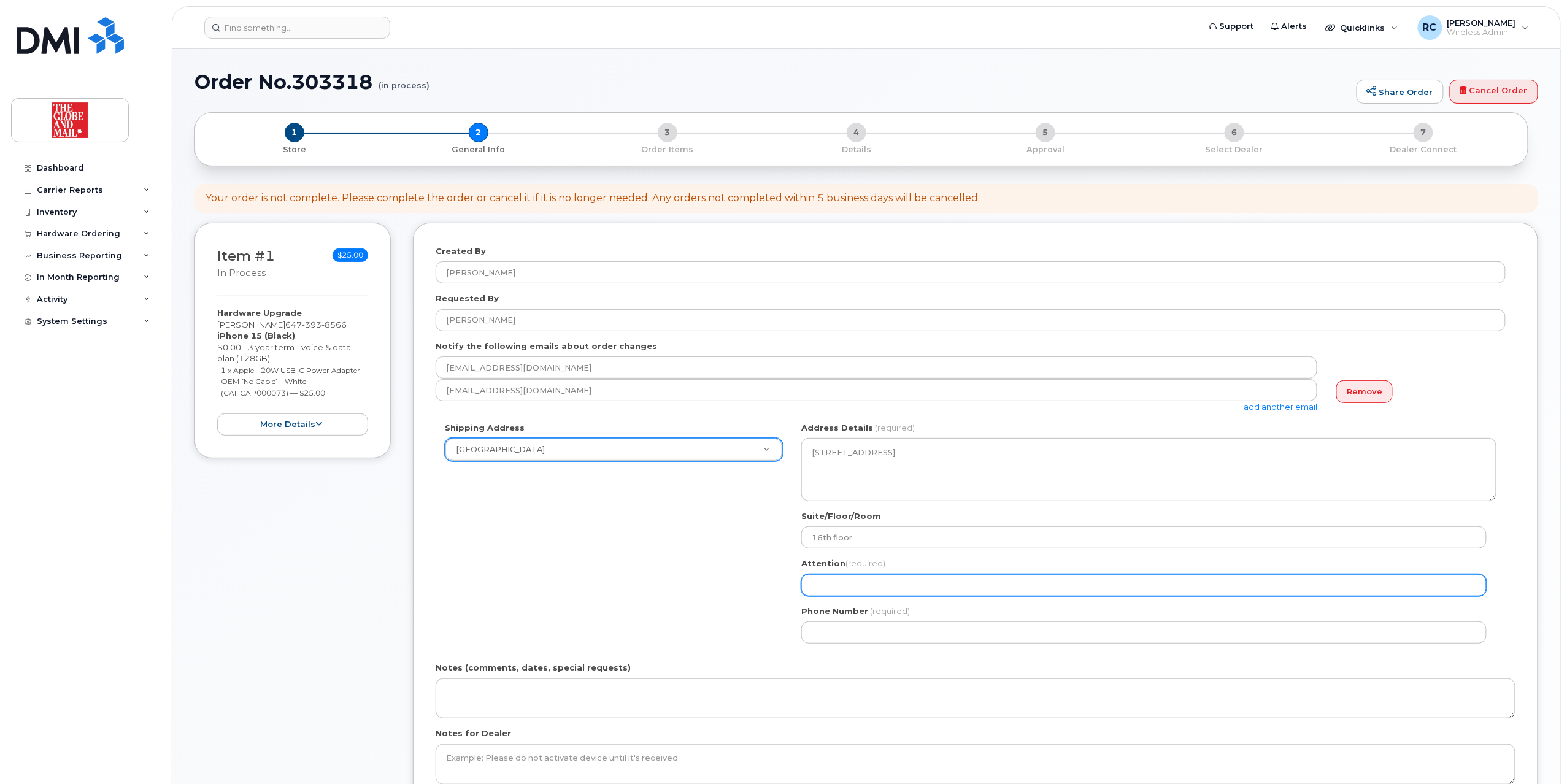
click at [939, 589] on input "Attention (required)" at bounding box center [1144, 585] width 685 height 22
type input "IT Support"
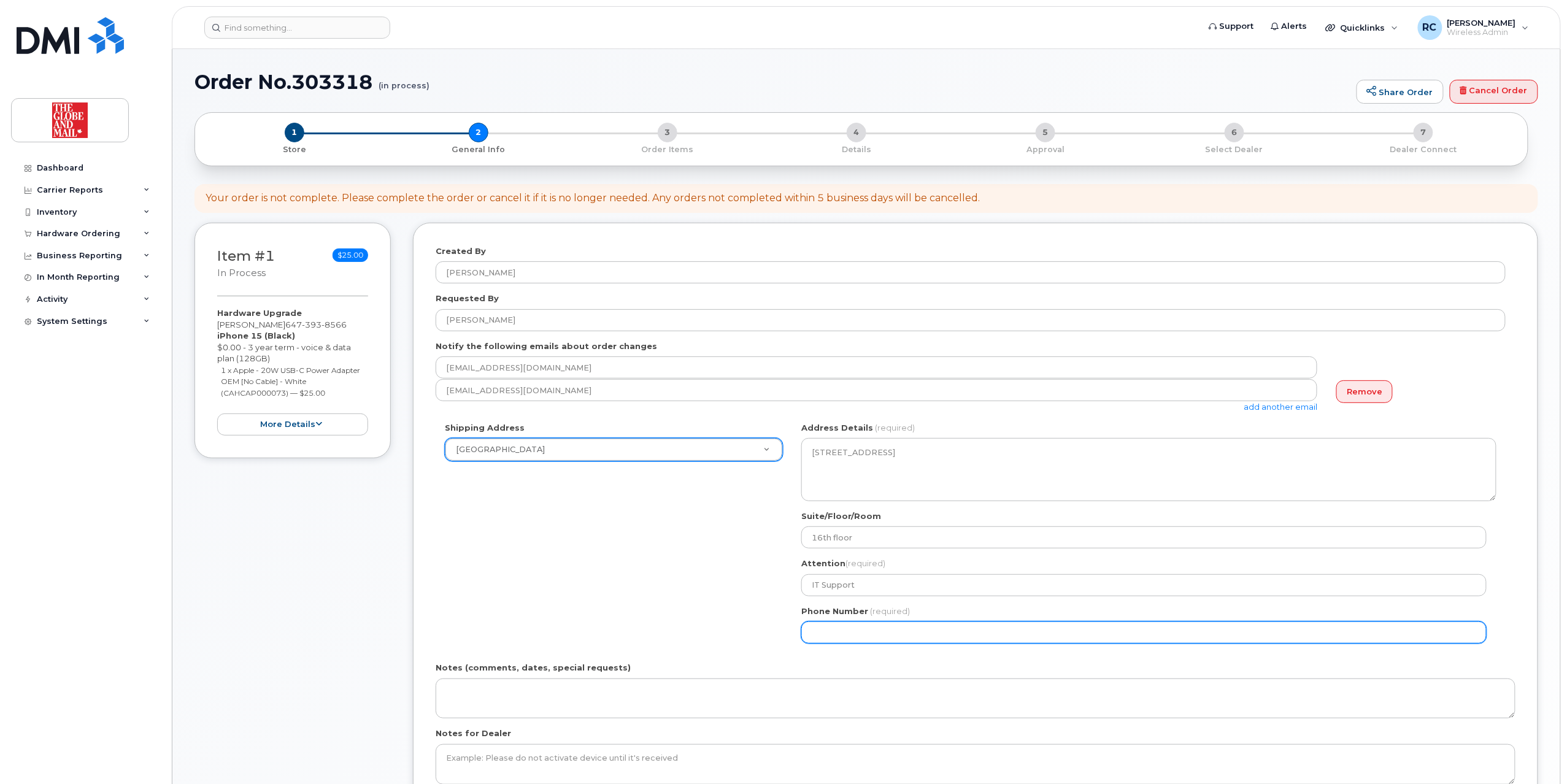
click at [932, 637] on input "Phone Number" at bounding box center [1144, 632] width 685 height 22
select select
type input "416585529"
select select
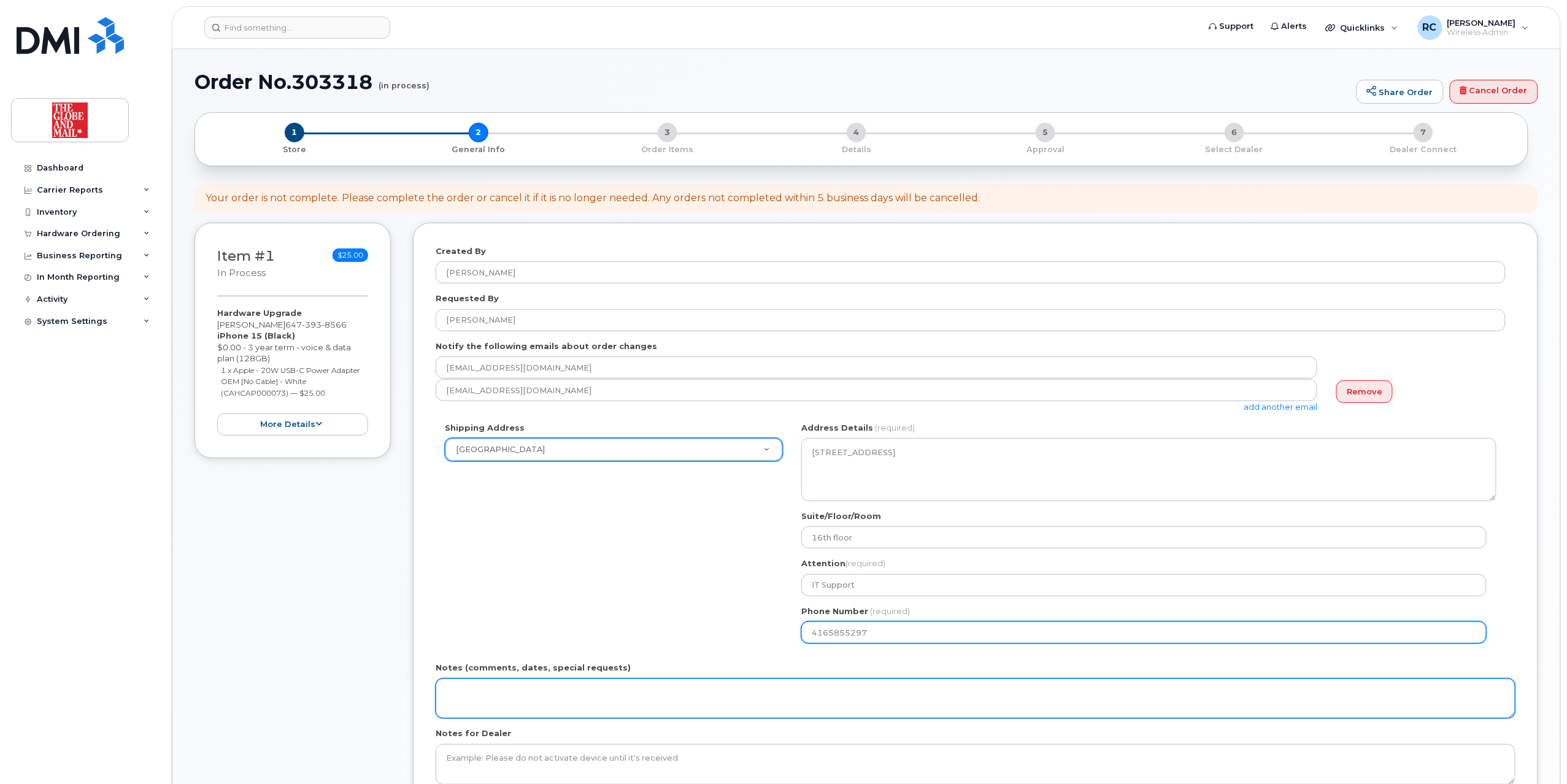
type input "4165855297"
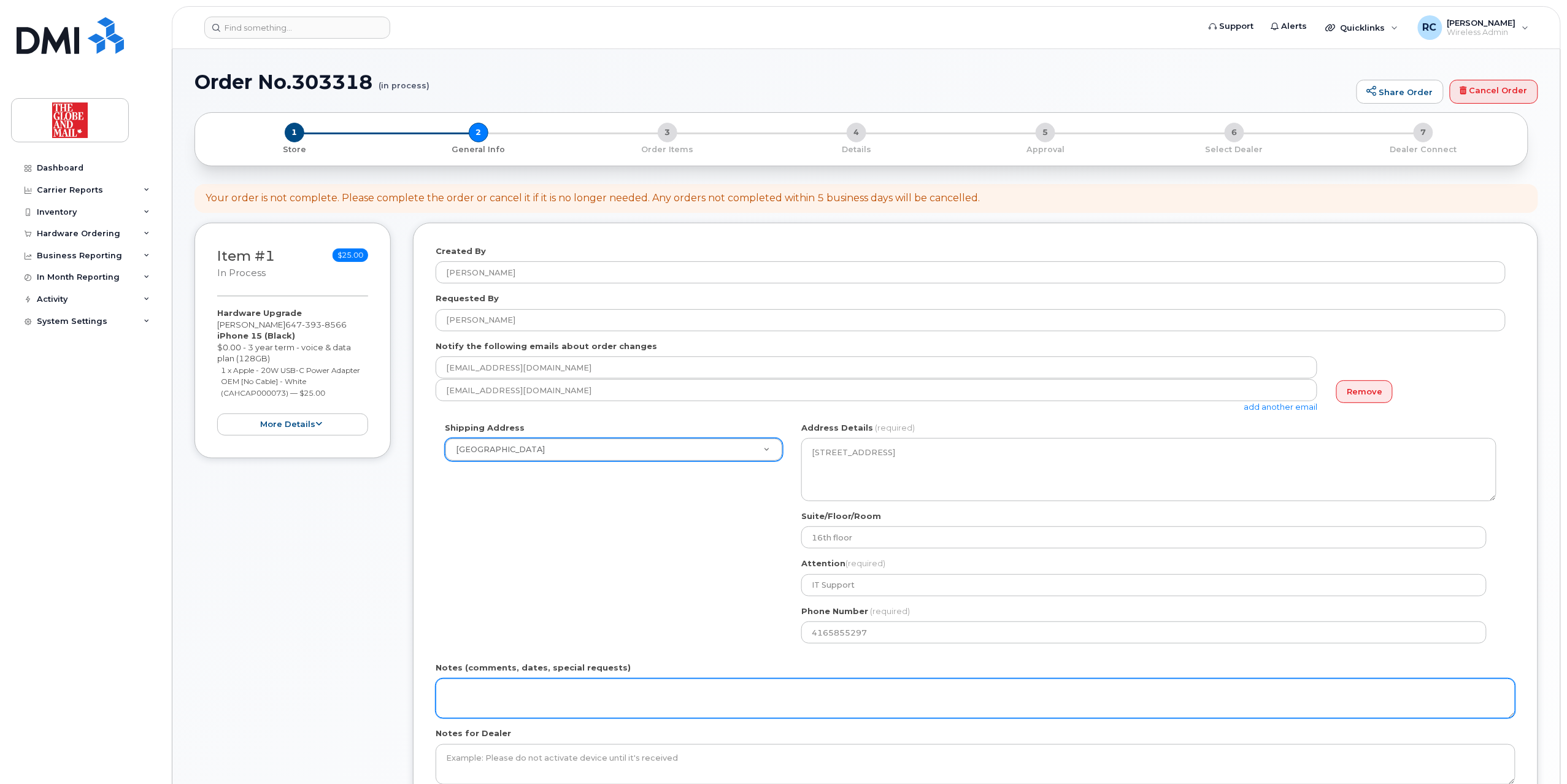
click at [580, 683] on textarea "Notes (comments, dates, special requests)" at bounding box center [975, 698] width 1080 height 40
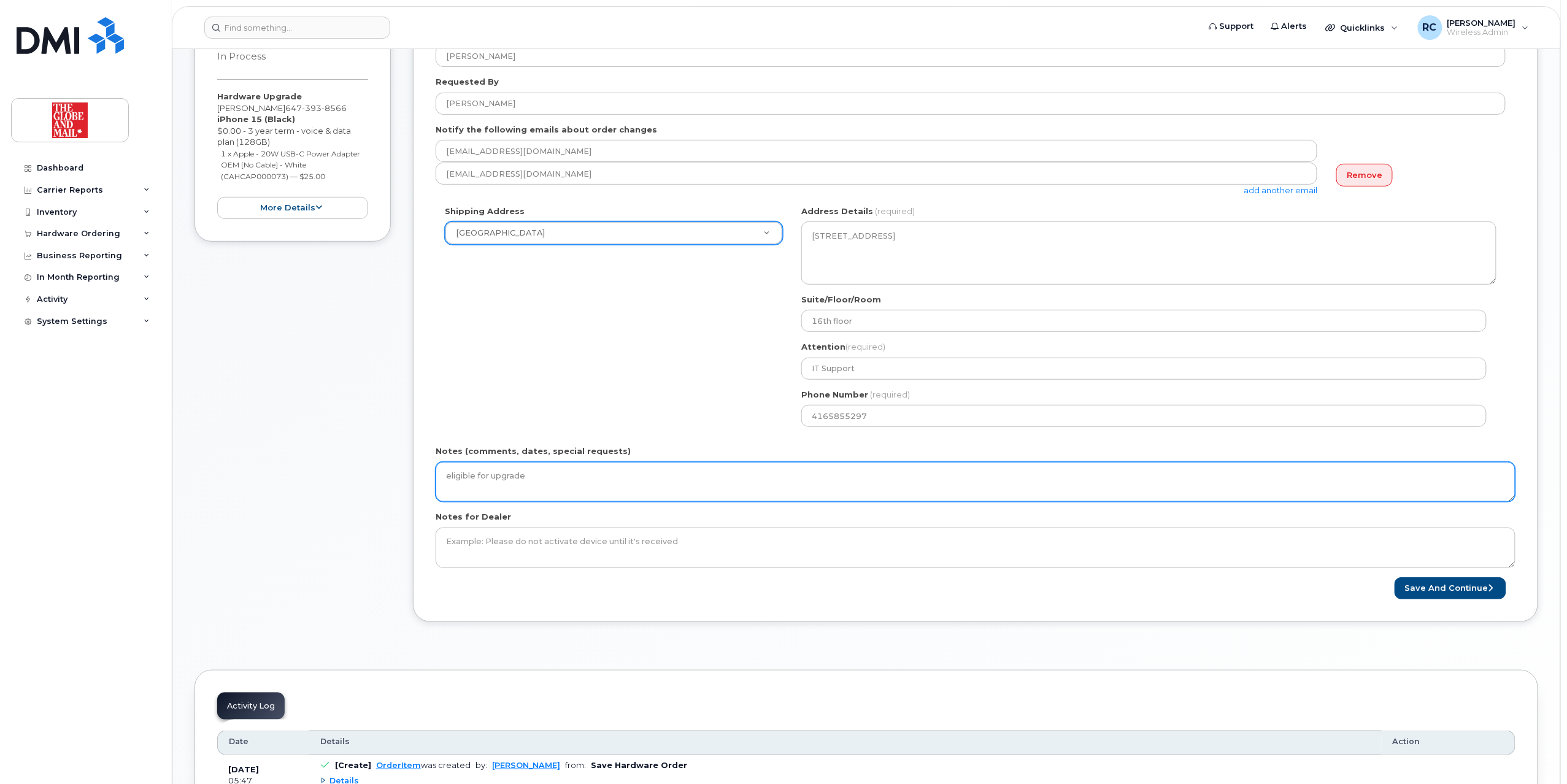
scroll to position [245, 0]
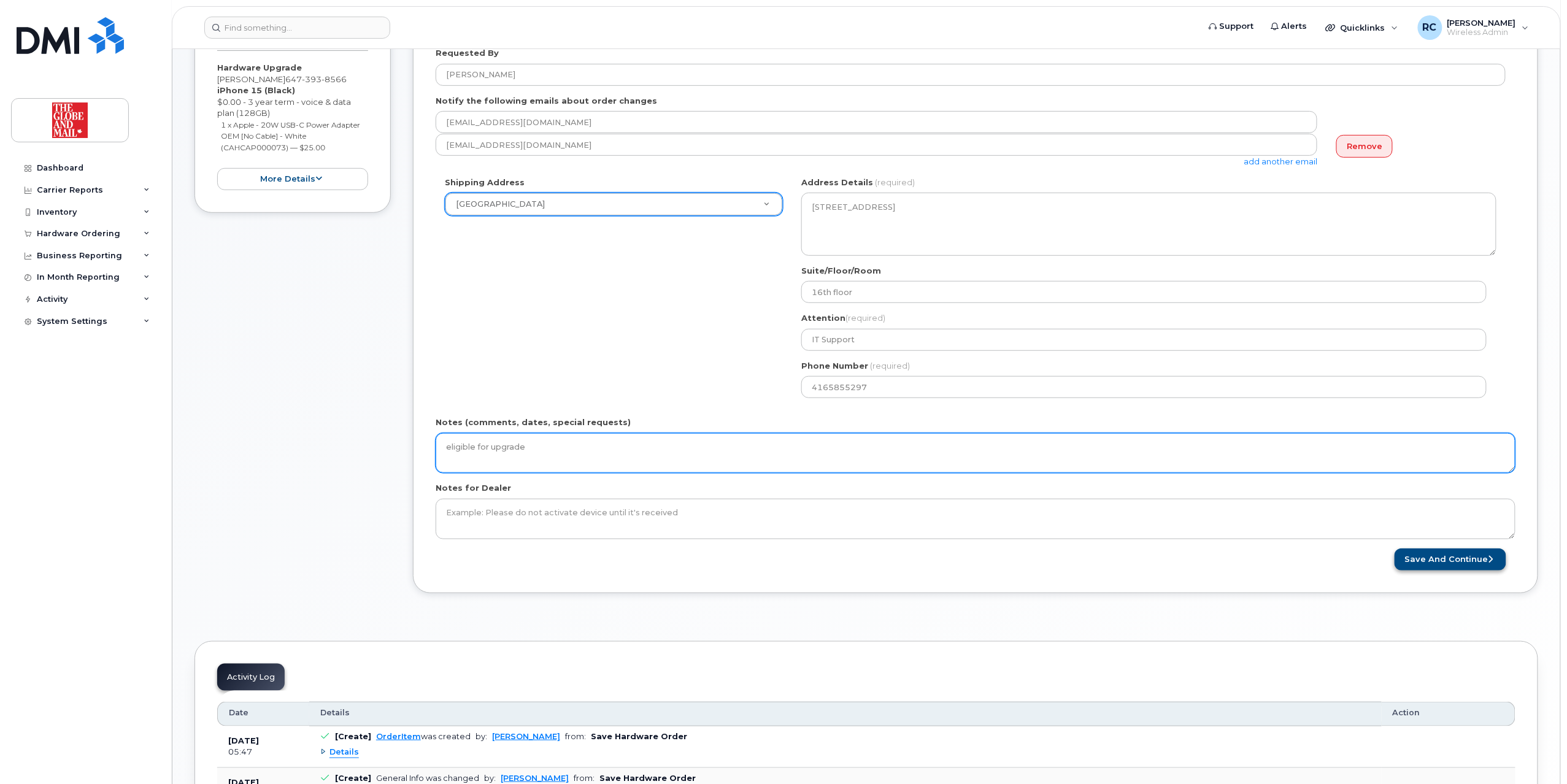
type textarea "eligible for upgrade"
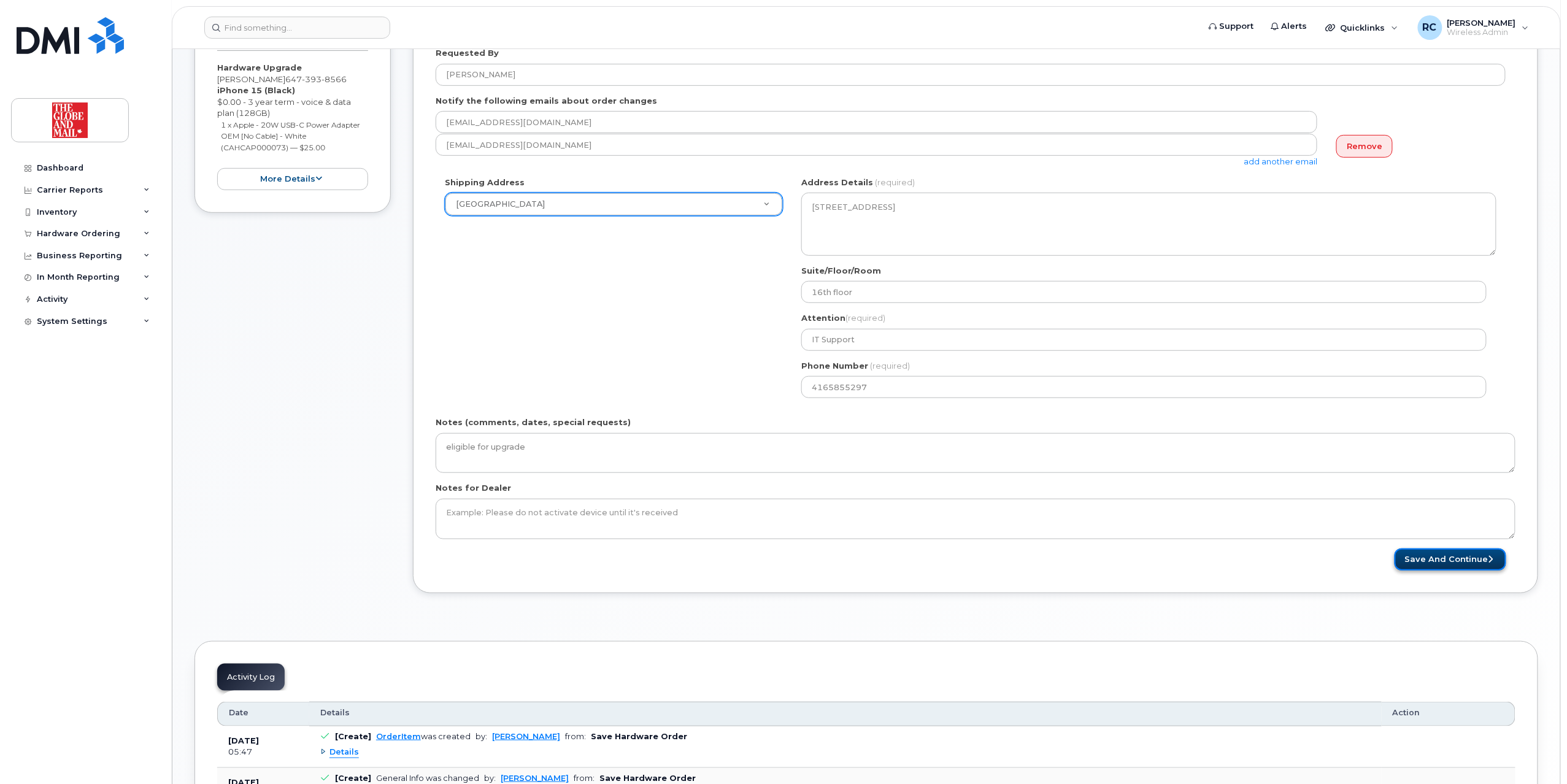
click at [1470, 567] on button "Save and Continue" at bounding box center [1450, 560] width 111 height 23
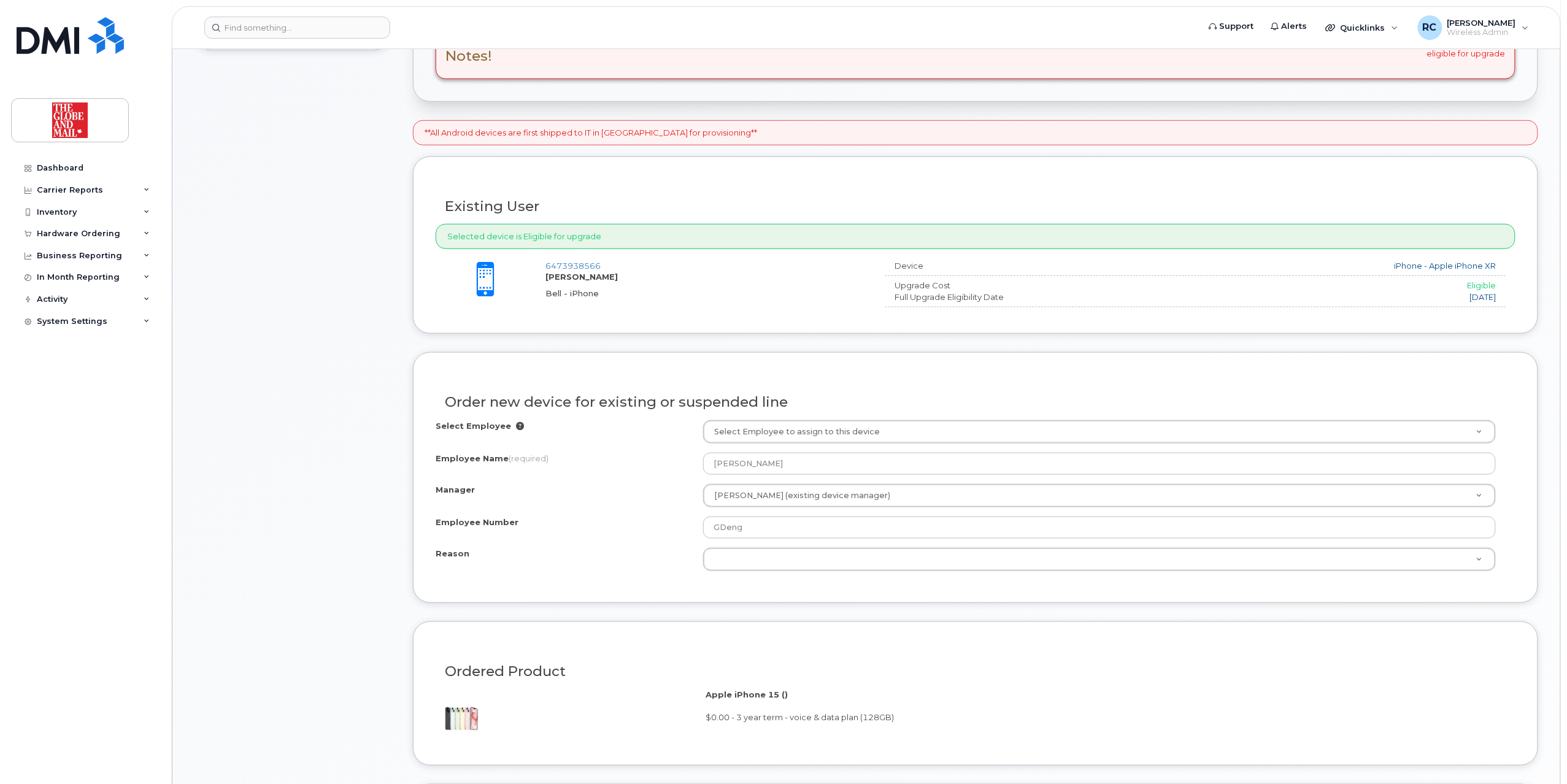
scroll to position [408, 0]
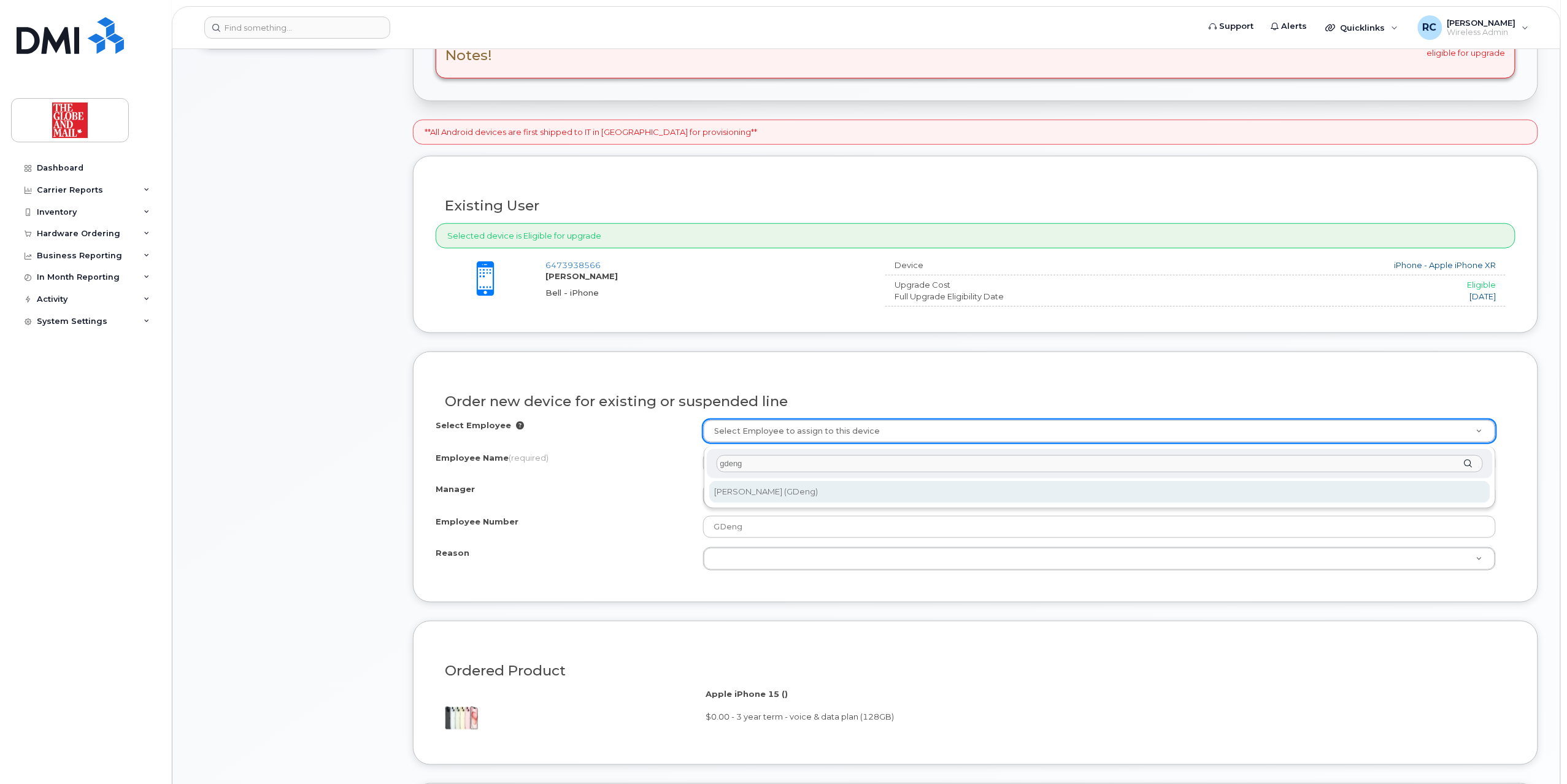
type input "gdeng"
type input "90346"
type input "[PERSON_NAME]"
select select "90251"
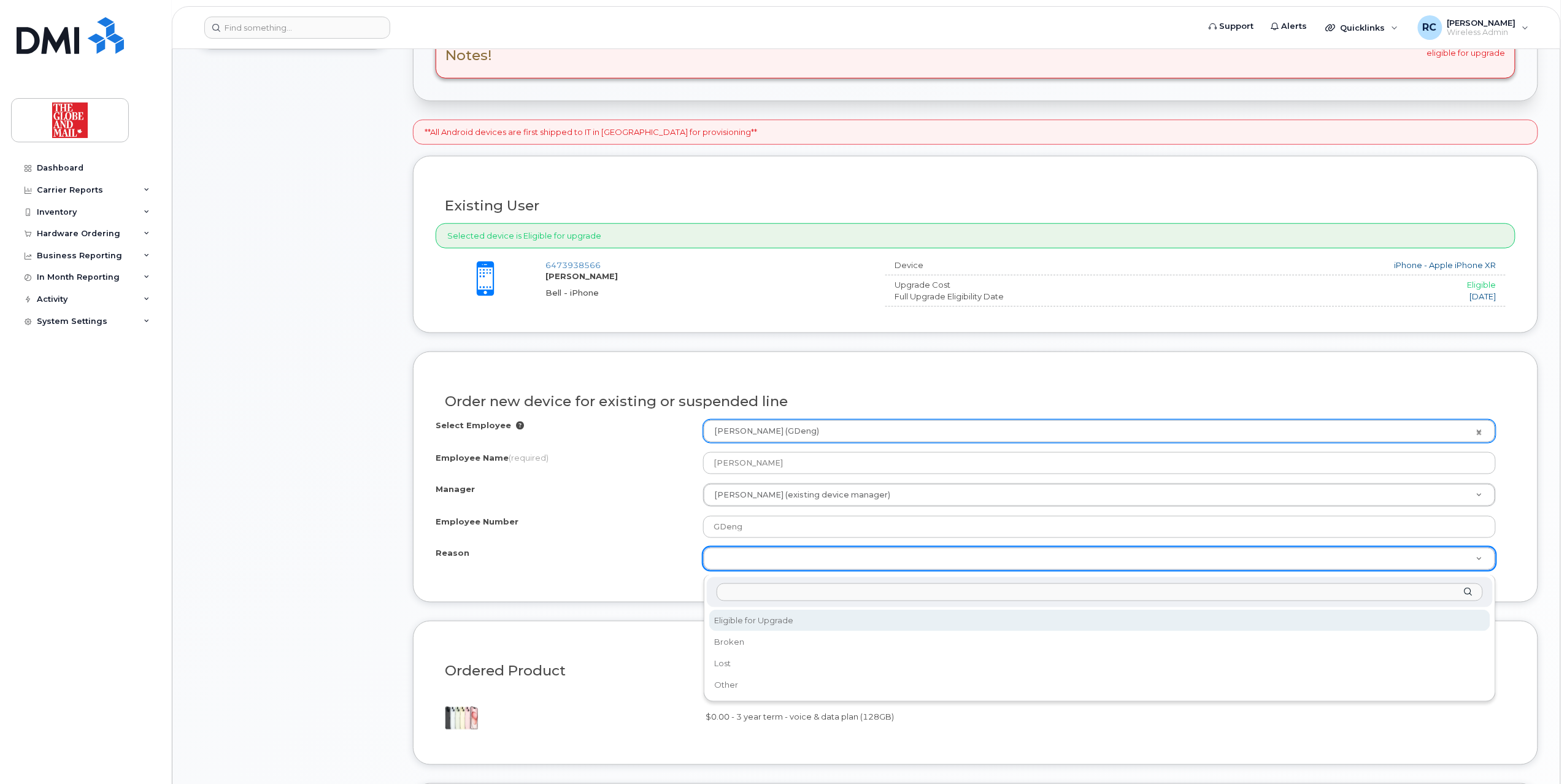
select select "eligible_for_upgrade"
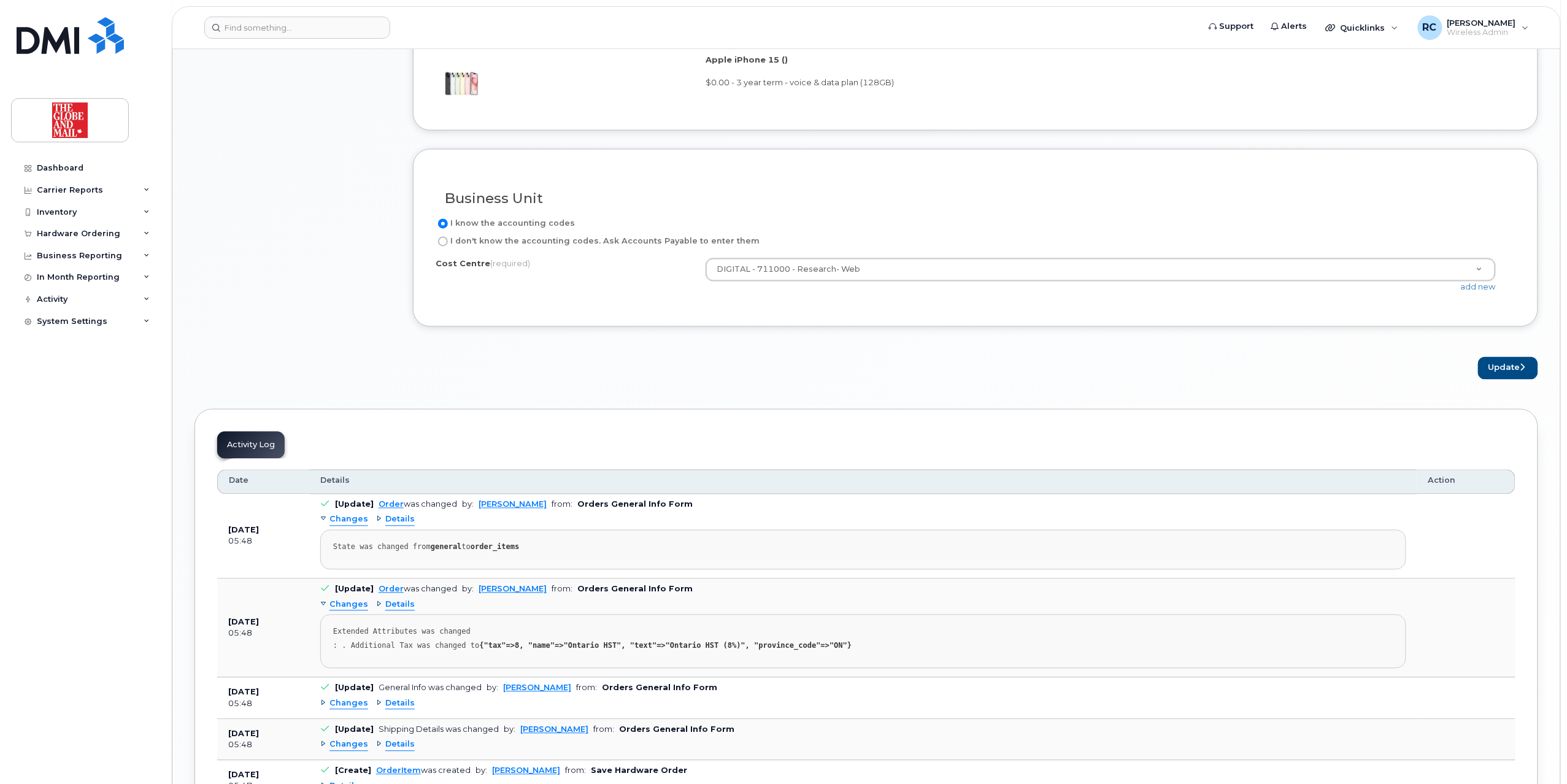
scroll to position [1178, 0]
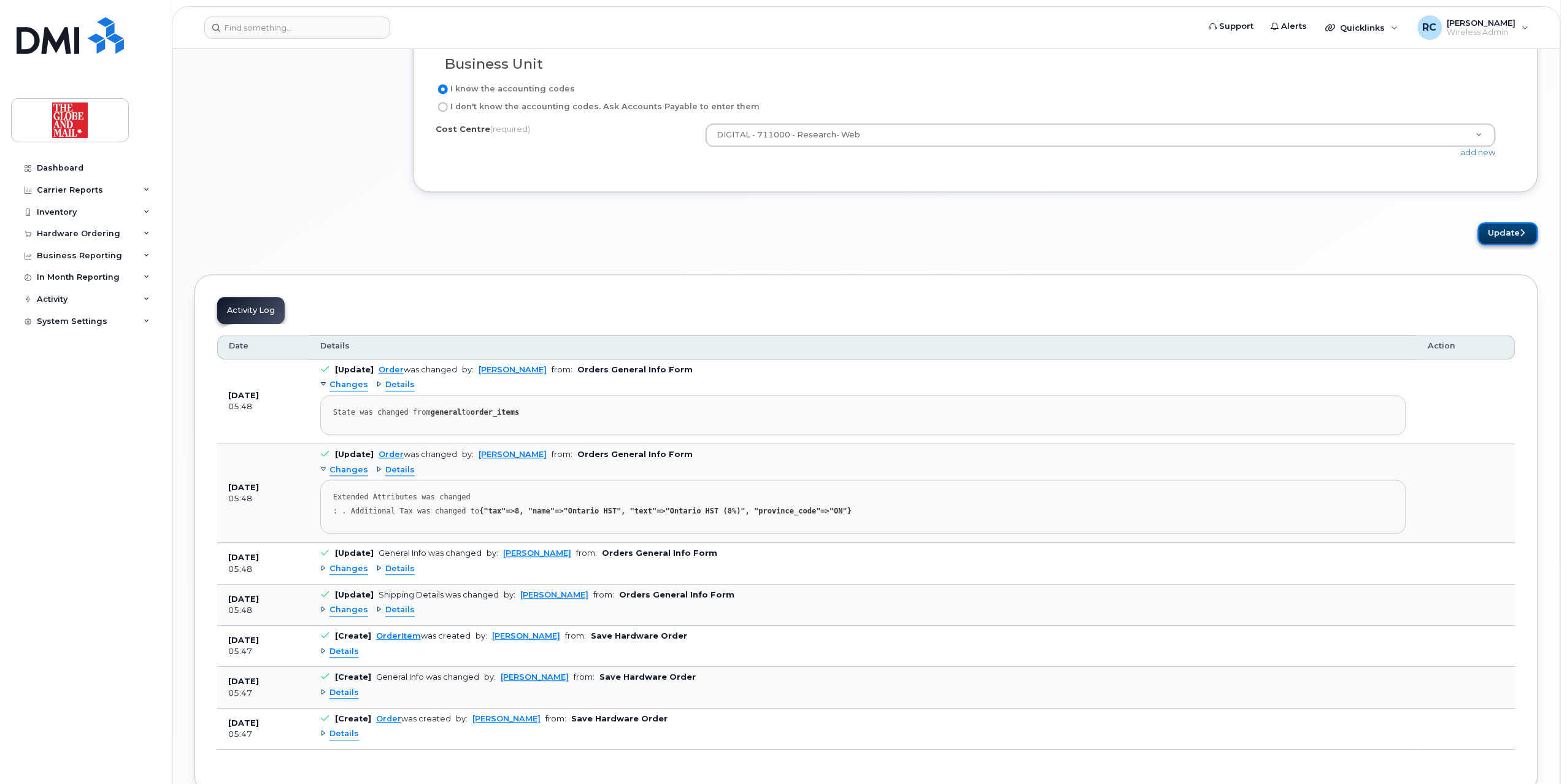
click at [1505, 239] on button "Update" at bounding box center [1508, 234] width 60 height 23
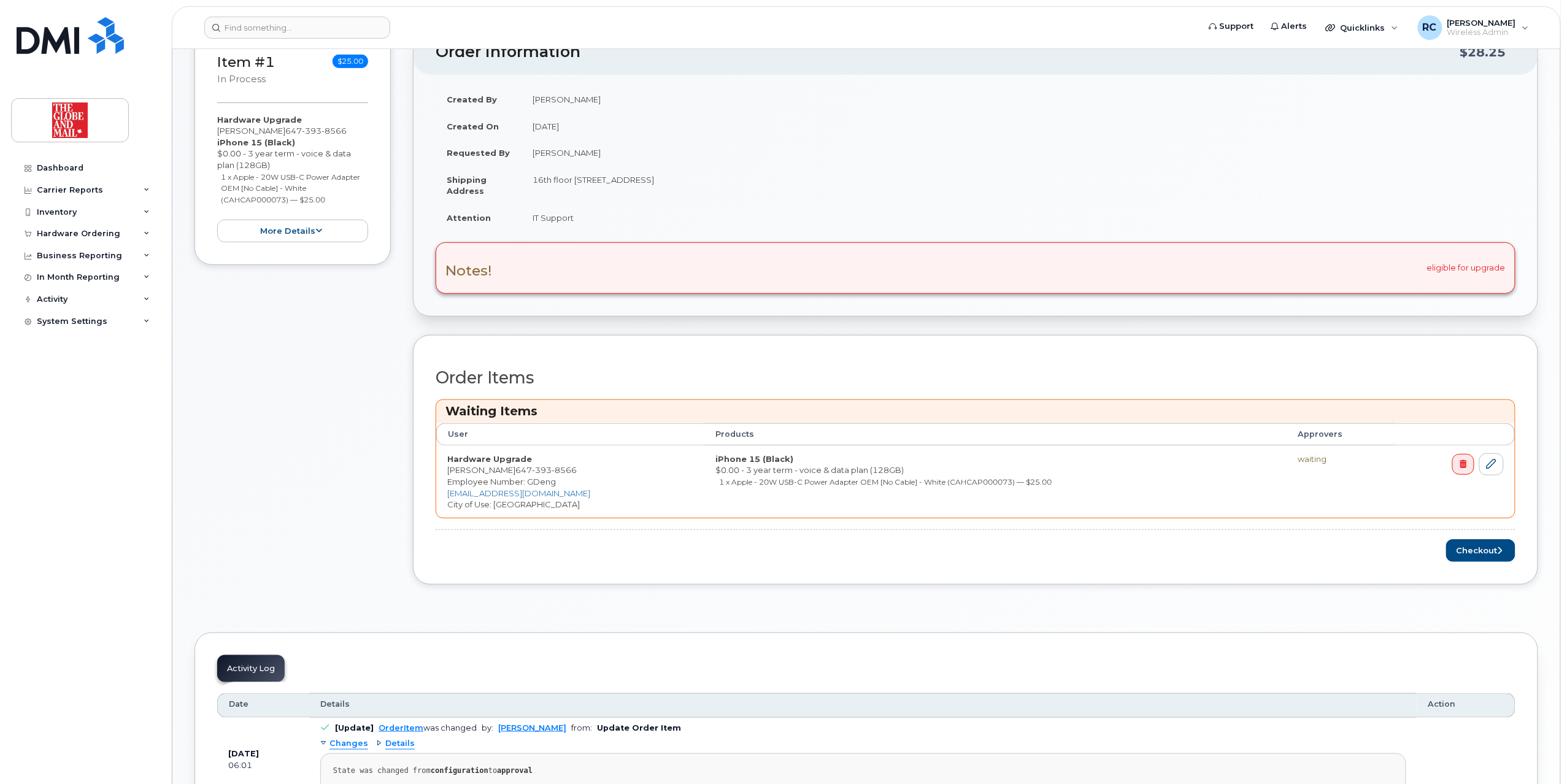
scroll to position [245, 0]
click at [1477, 555] on button "Checkout" at bounding box center [1481, 551] width 69 height 23
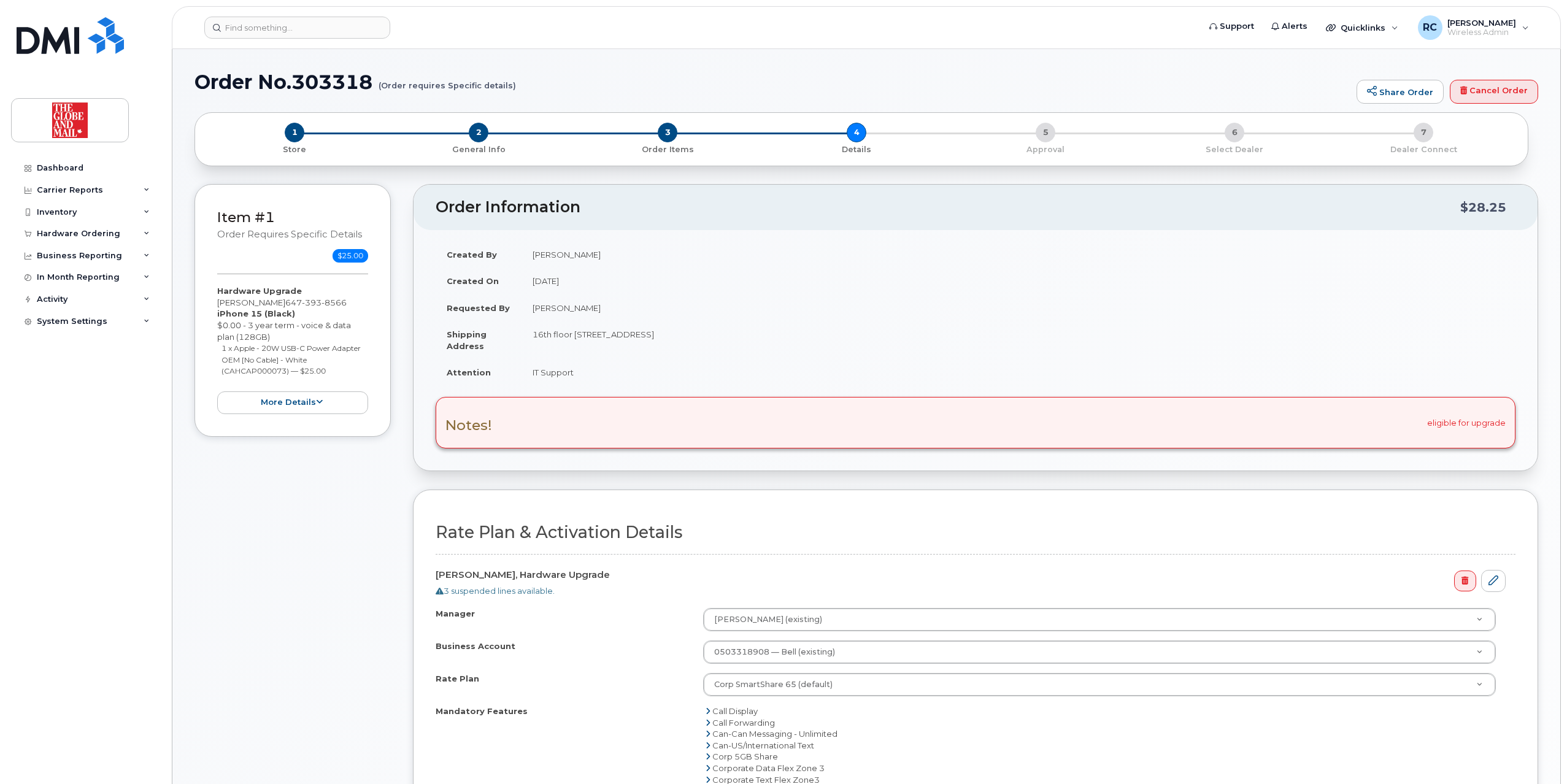
select select
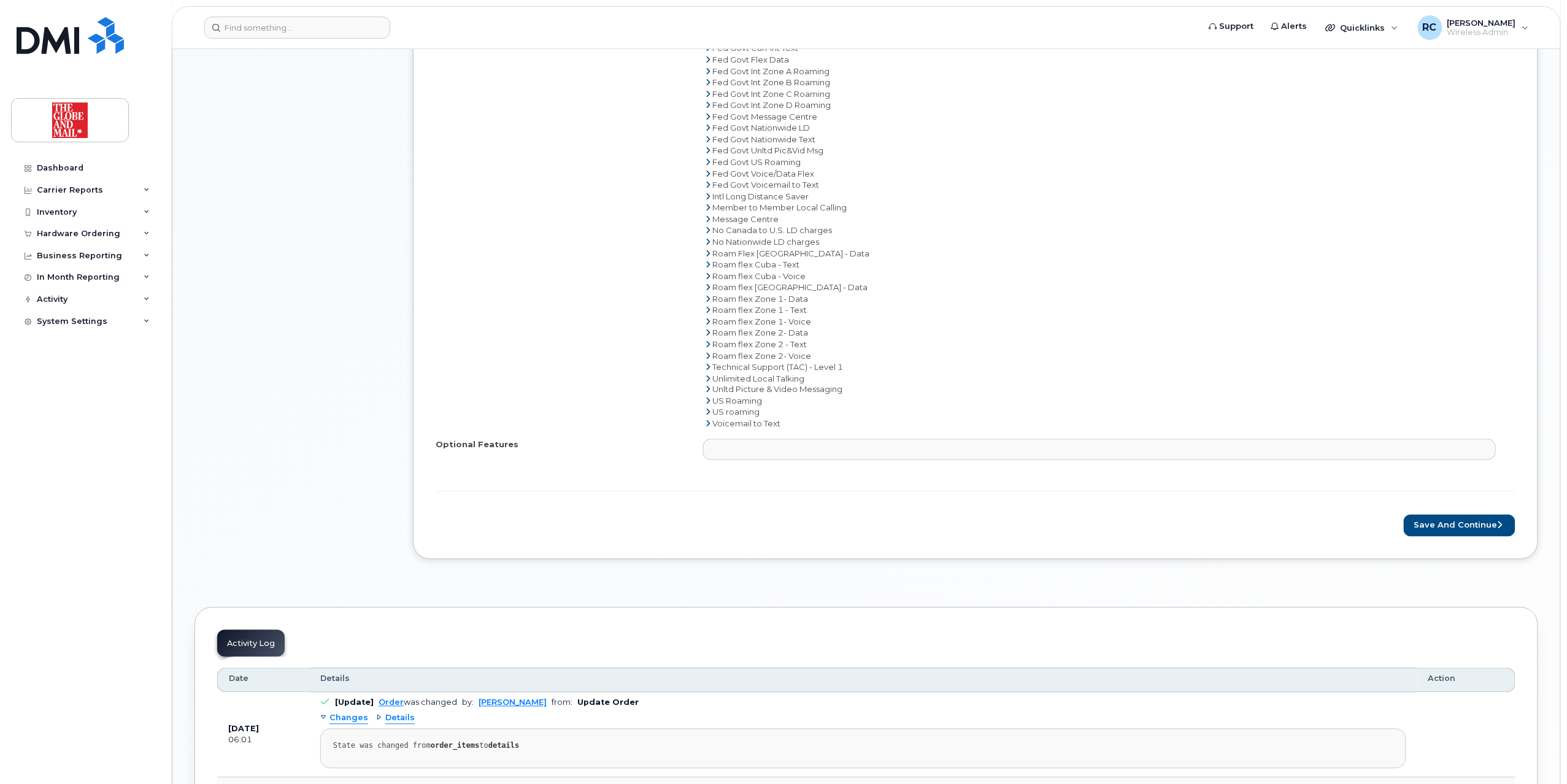
scroll to position [982, 0]
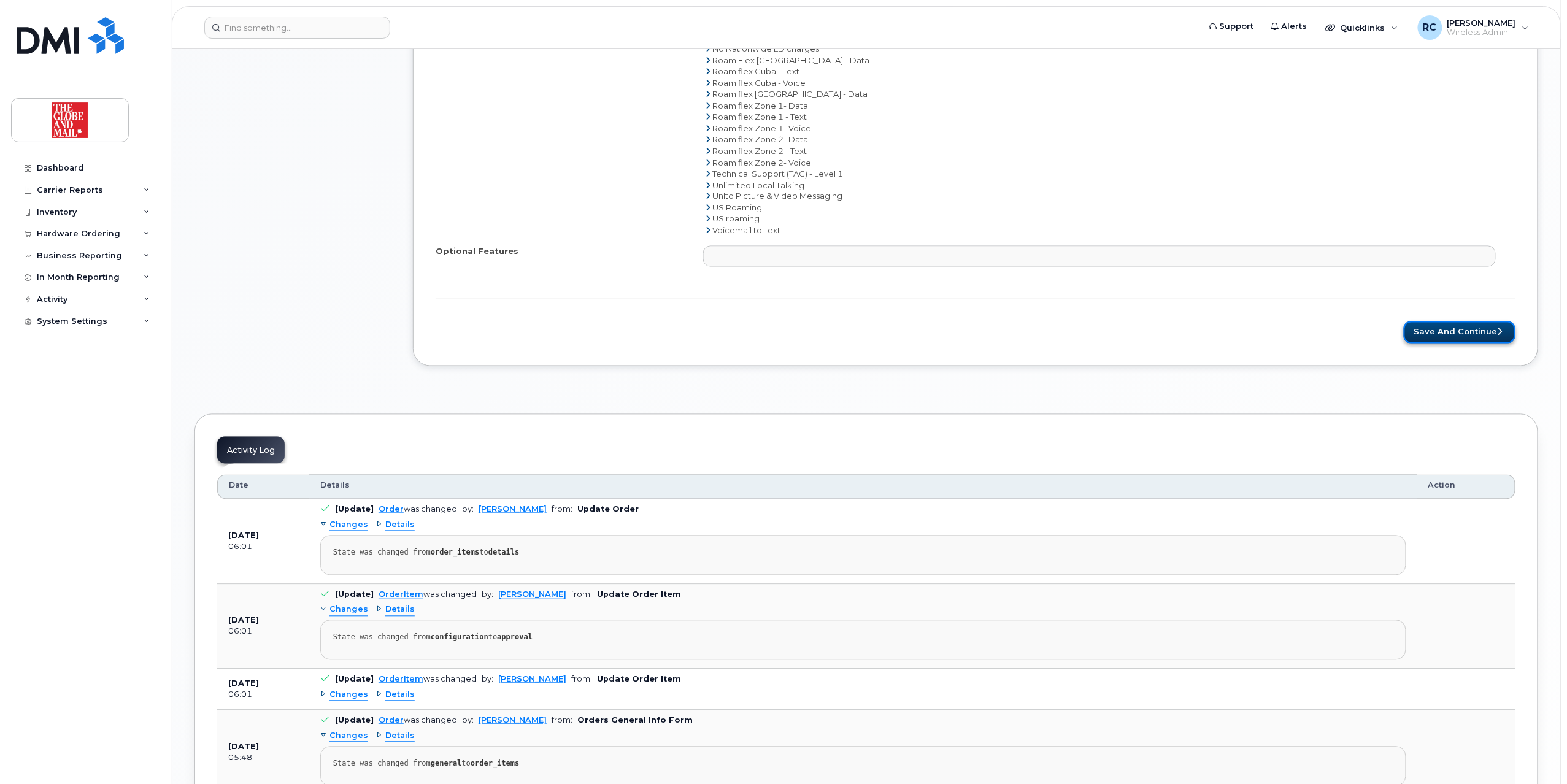
click at [1443, 335] on button "Save and Continue" at bounding box center [1459, 333] width 111 height 23
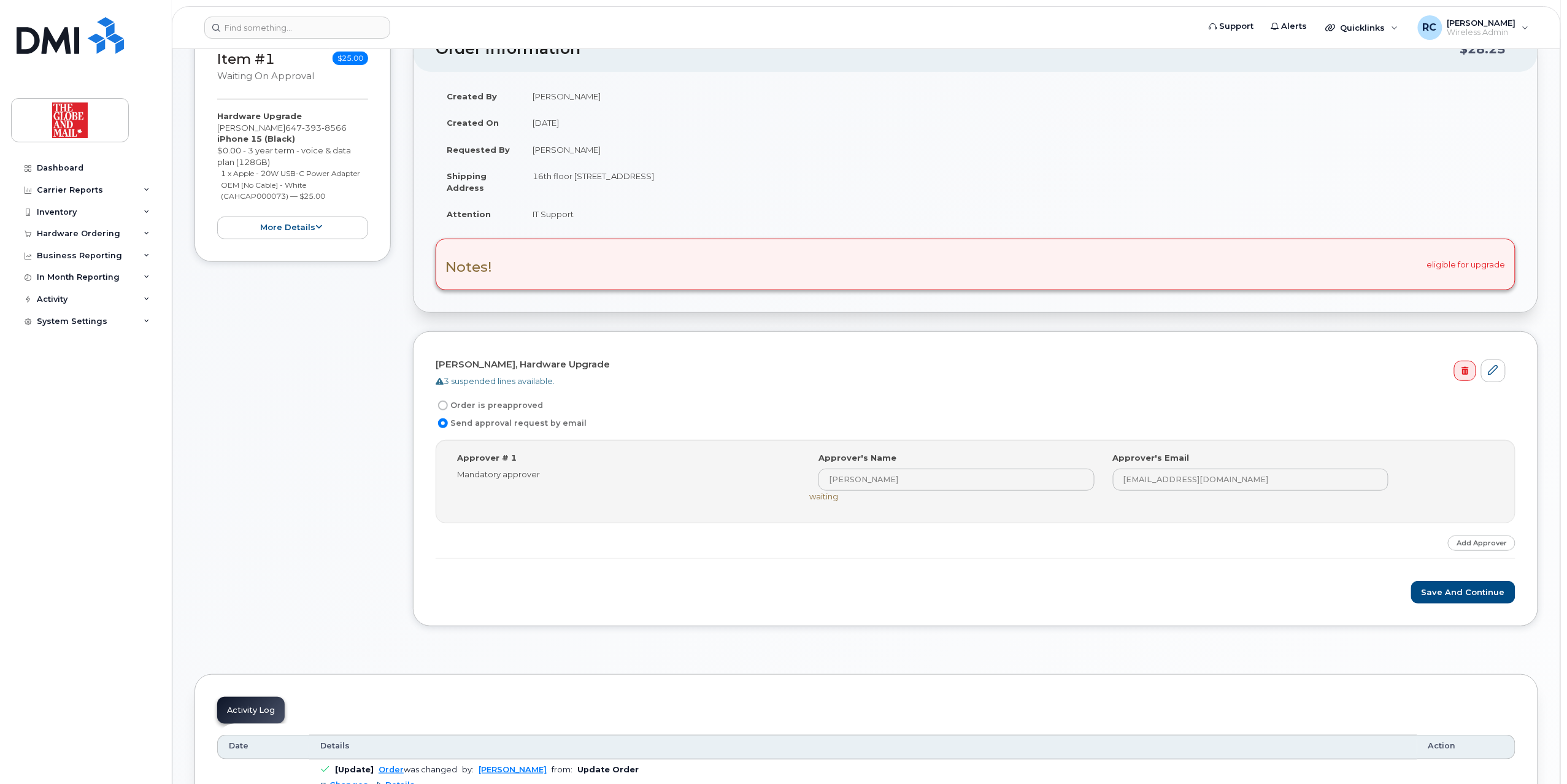
scroll to position [245, 0]
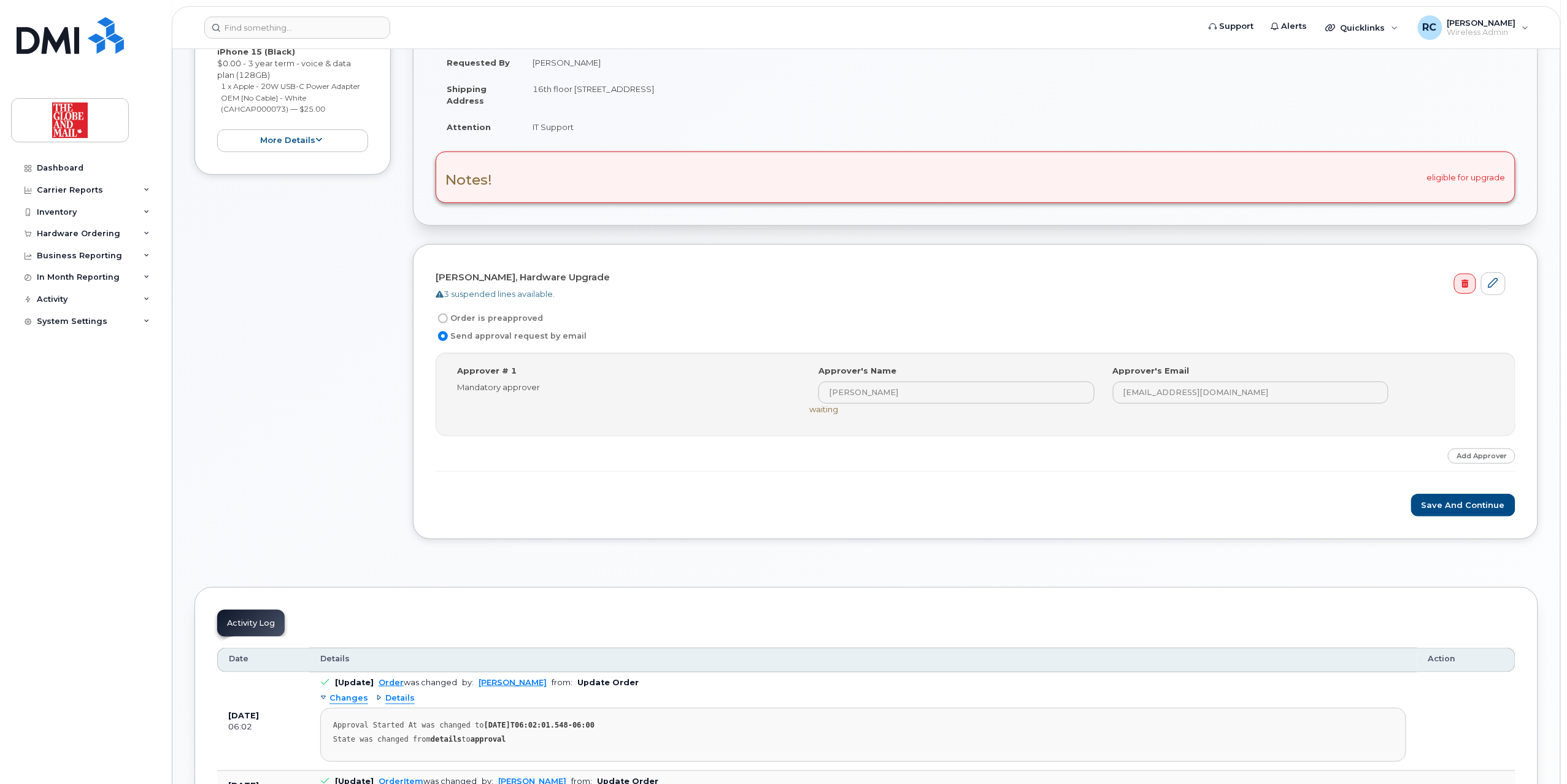
click at [487, 320] on label "Order is preapproved" at bounding box center [489, 318] width 107 height 14
click at [448, 320] on input "Order is preapproved" at bounding box center [443, 318] width 10 height 10
radio input "true"
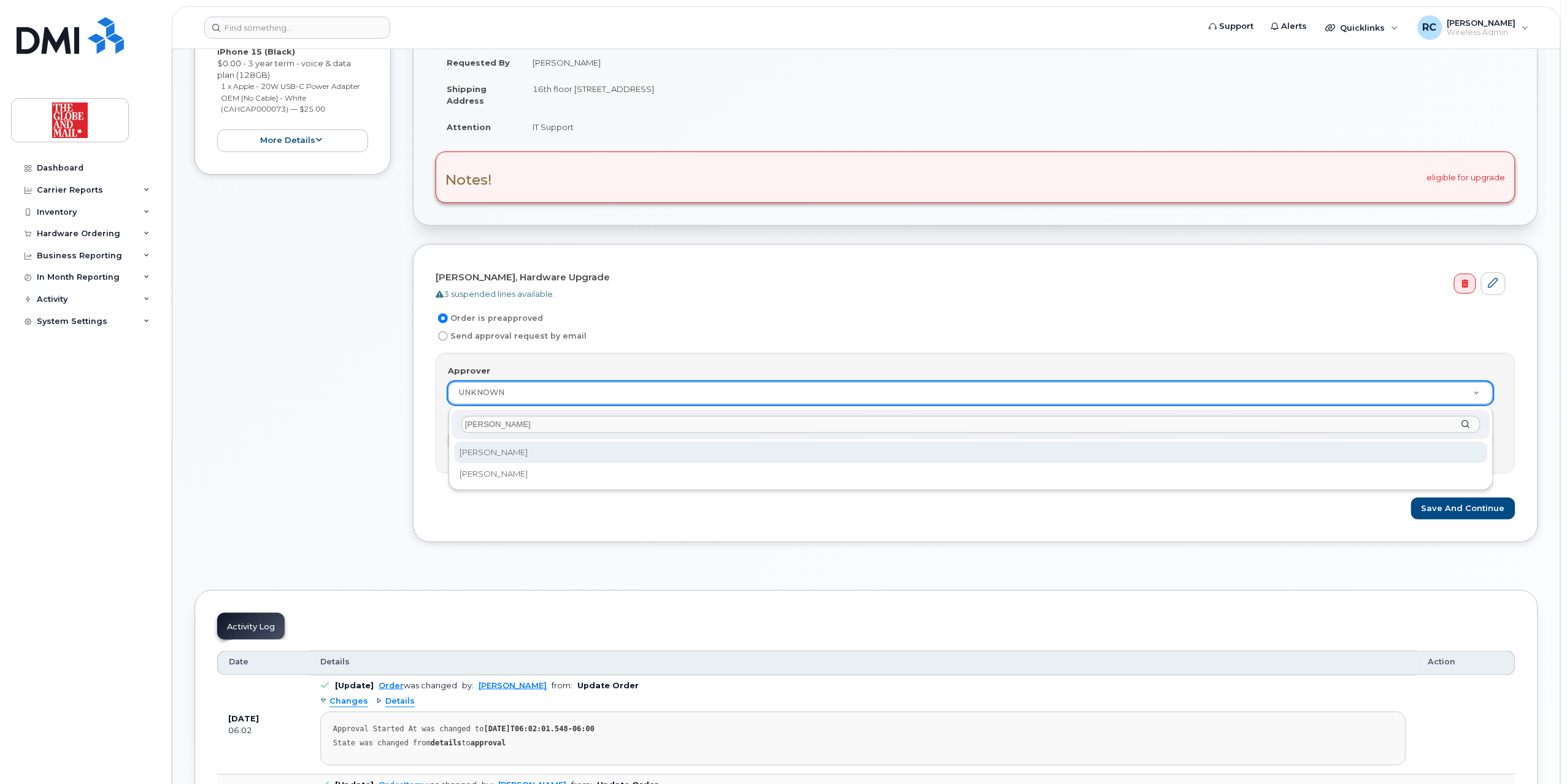
type input "[PERSON_NAME]"
select select "90378"
click at [985, 441] on input "Details" at bounding box center [970, 441] width 1045 height 22
type input "no cost upgrade"
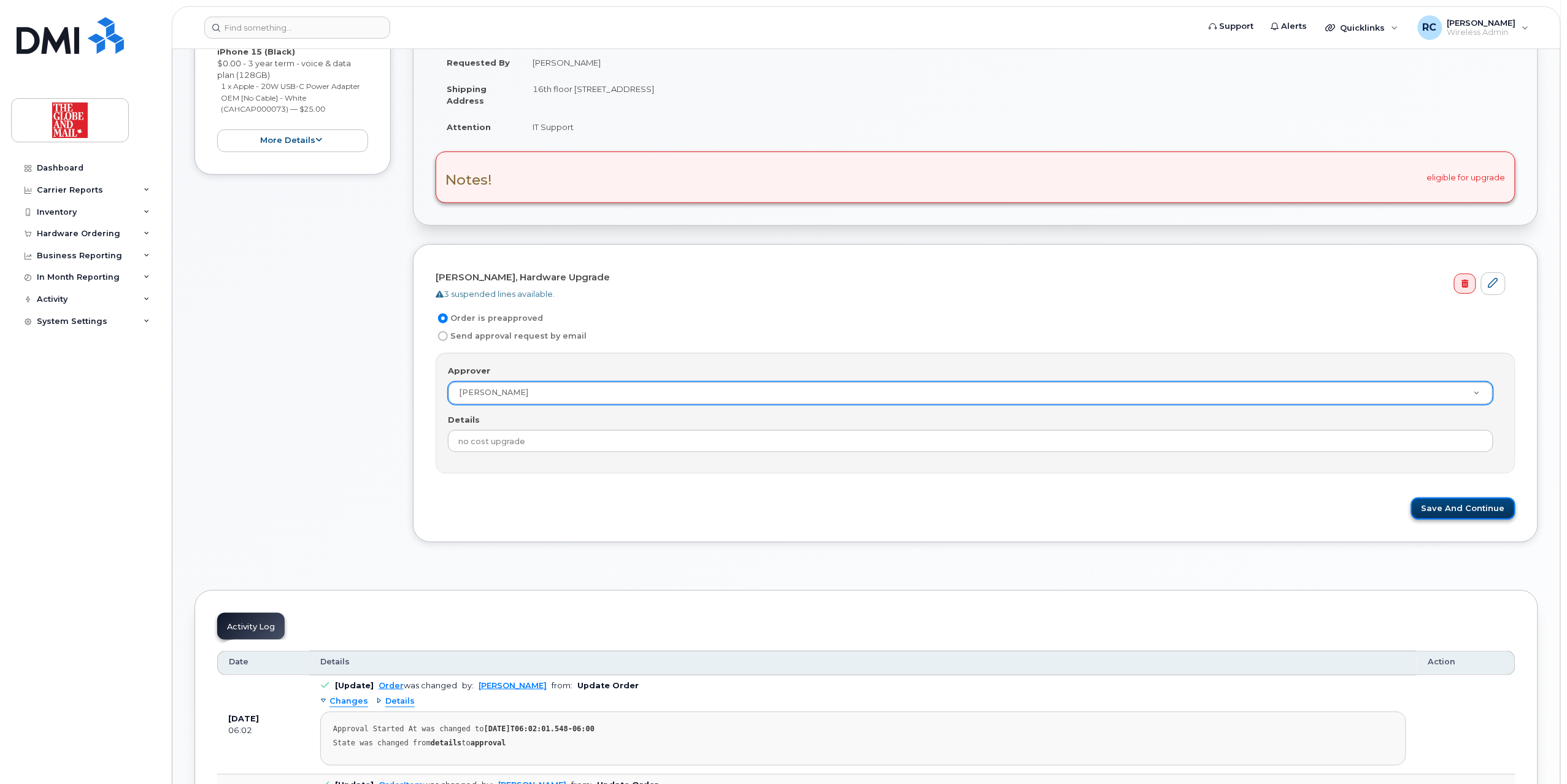
click at [1475, 506] on button "Save and Continue" at bounding box center [1463, 509] width 104 height 23
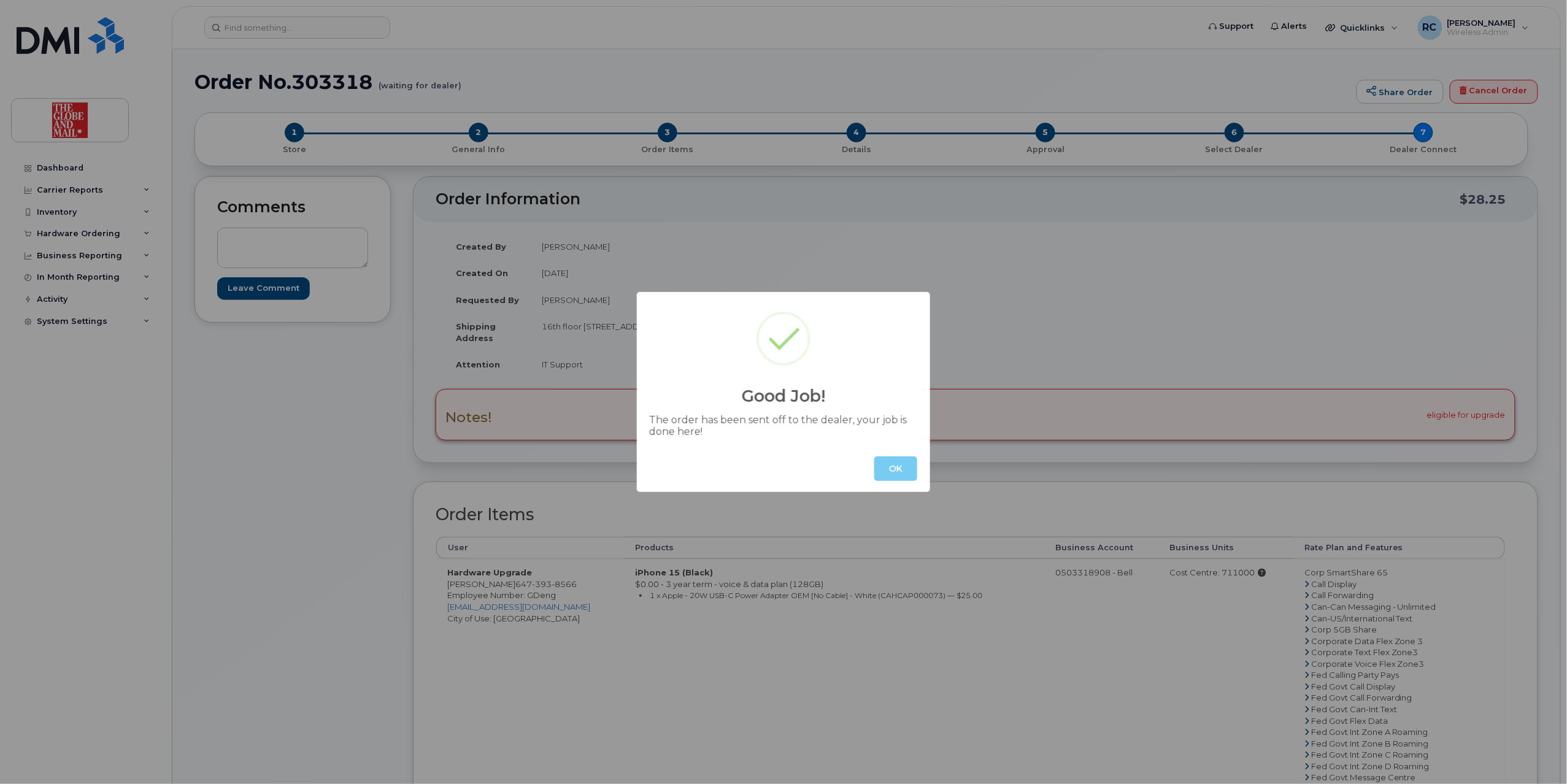
click at [891, 475] on button "OK" at bounding box center [896, 469] width 43 height 24
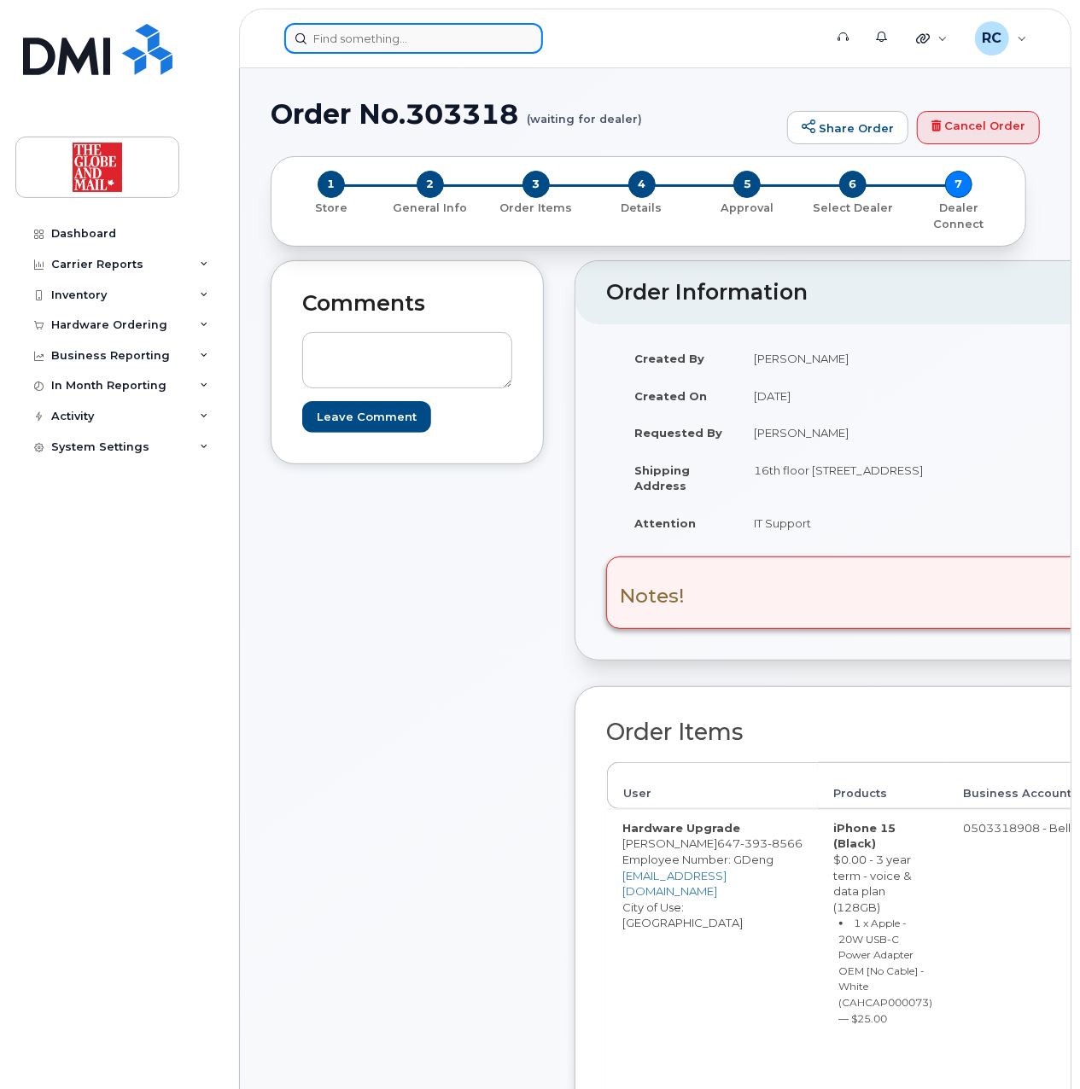
click at [350, 44] on input at bounding box center [413, 38] width 259 height 31
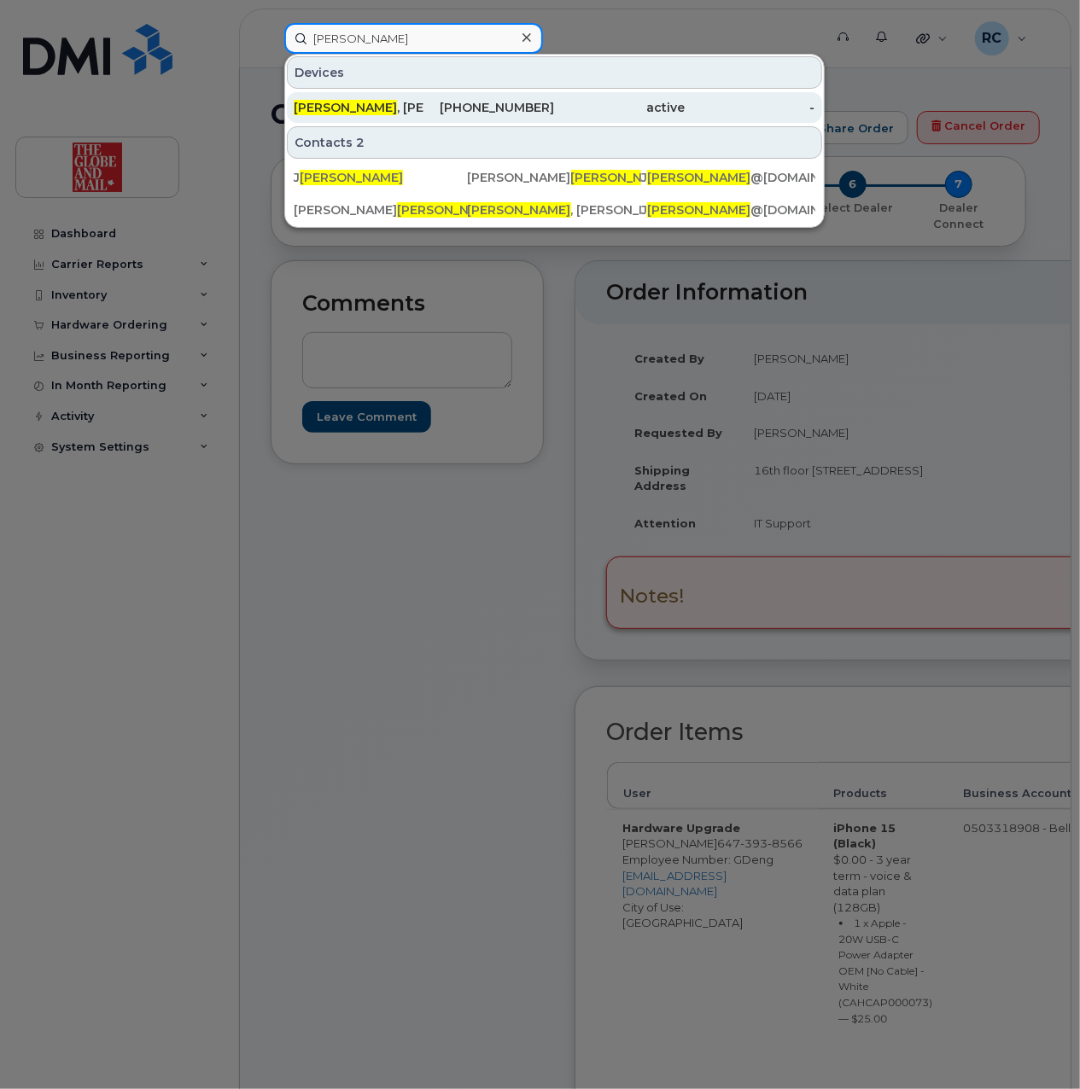
type input "mannette"
click at [347, 107] on span "Mannette" at bounding box center [345, 107] width 103 height 15
click at [520, 104] on div "416-573-4541" at bounding box center [489, 107] width 131 height 17
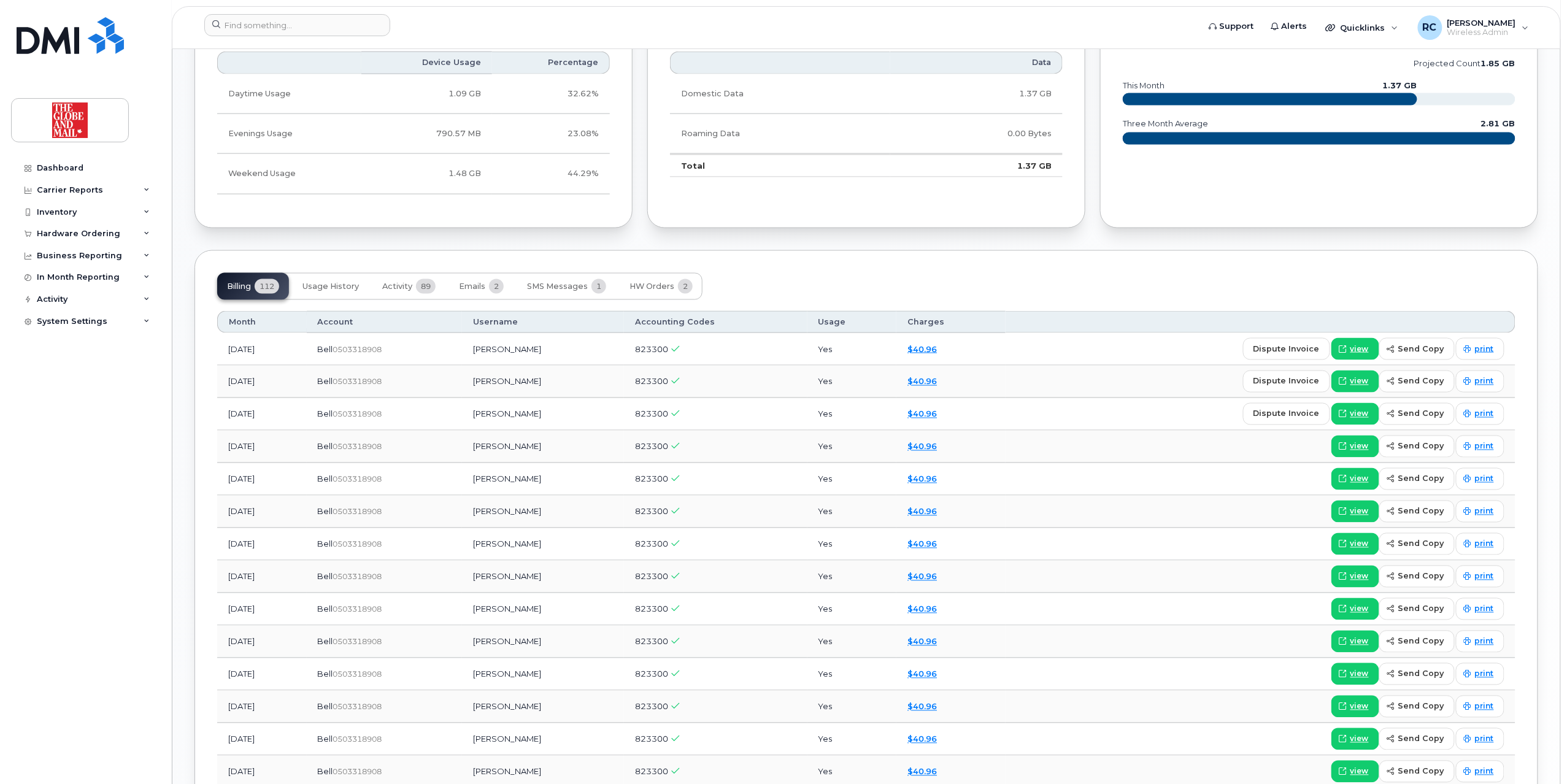
scroll to position [899, 0]
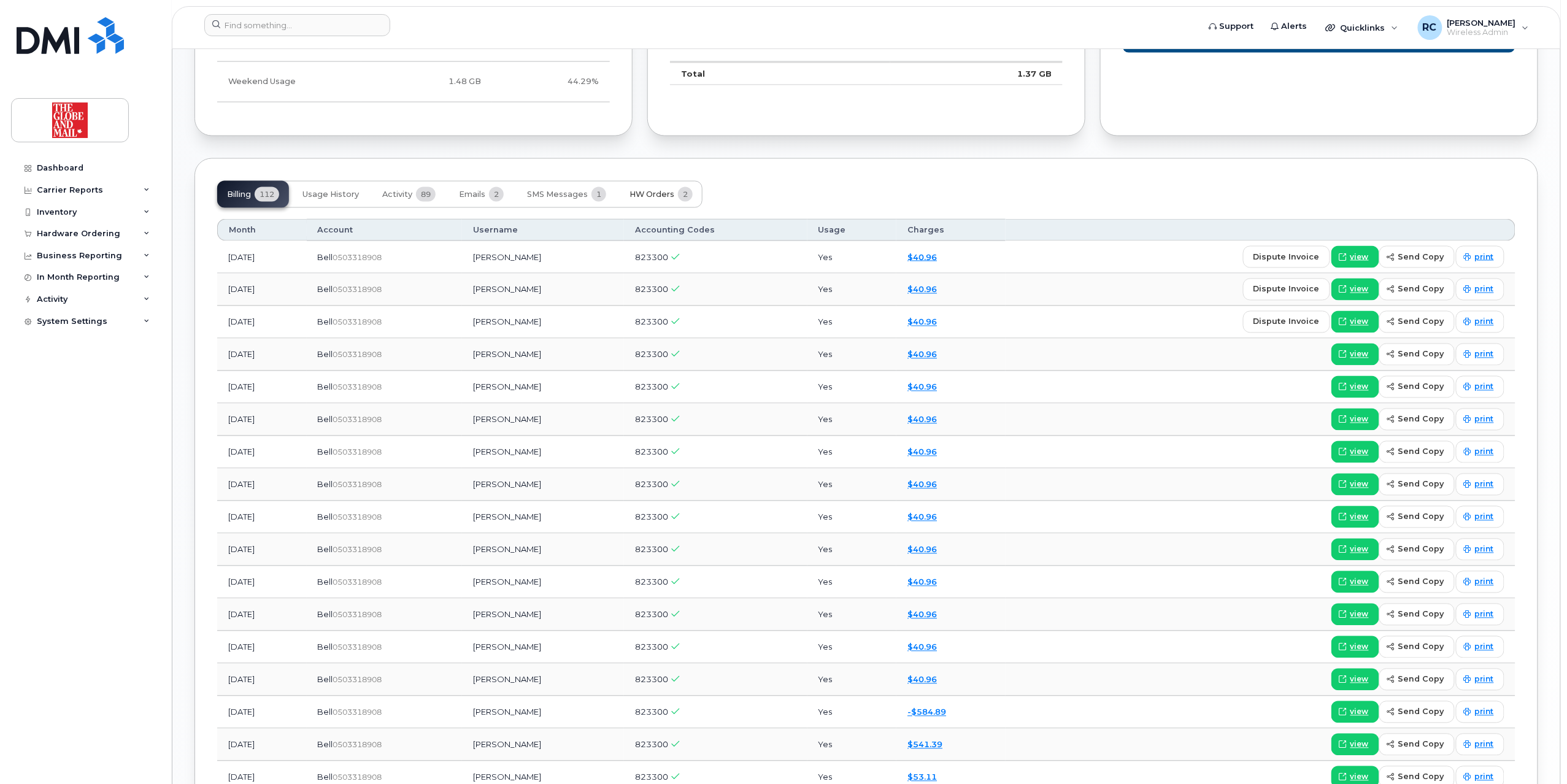
click at [659, 193] on span "HW Orders" at bounding box center [652, 195] width 45 height 10
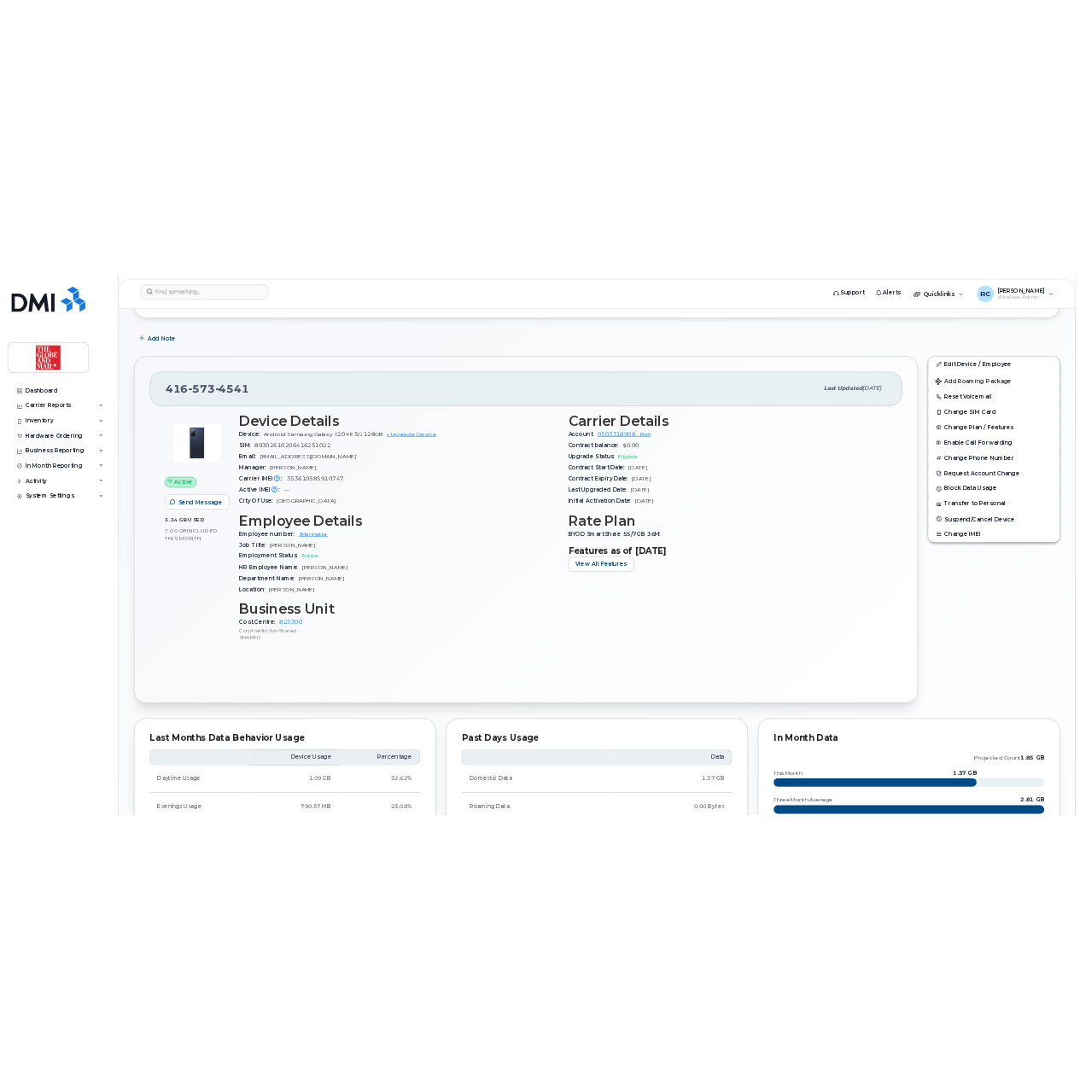
scroll to position [102, 0]
